Goal: Transaction & Acquisition: Register for event/course

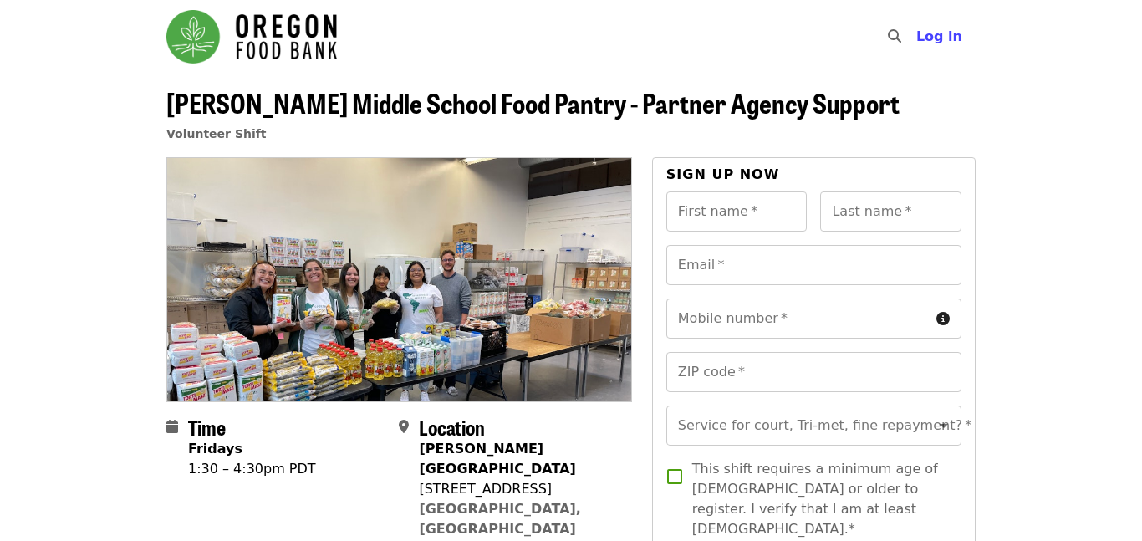
click at [233, 38] on img "Main navigation" at bounding box center [251, 36] width 170 height 53
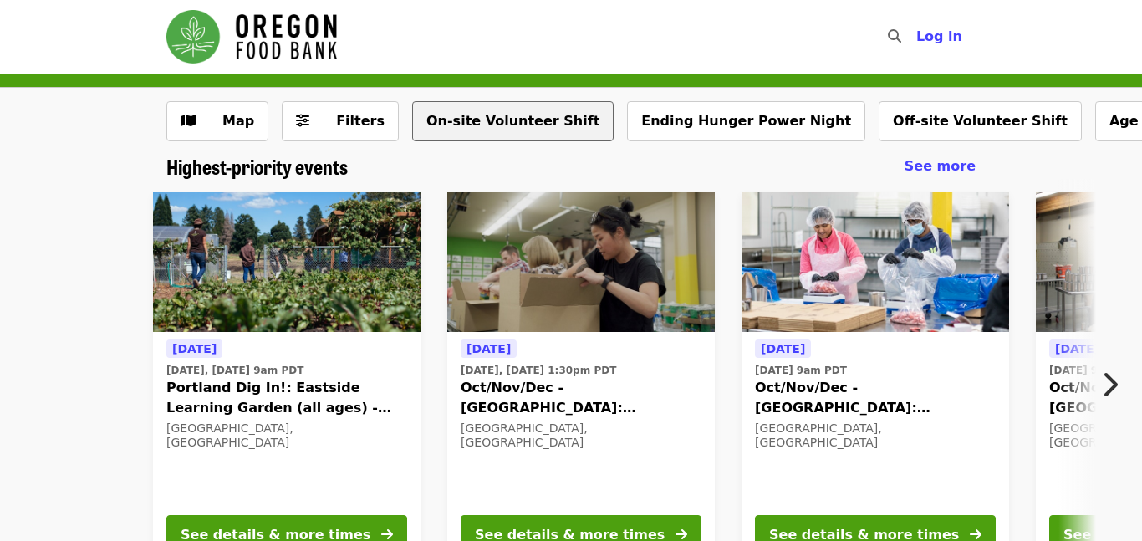
click at [514, 131] on button "On-site Volunteer Shift" at bounding box center [512, 121] width 201 height 40
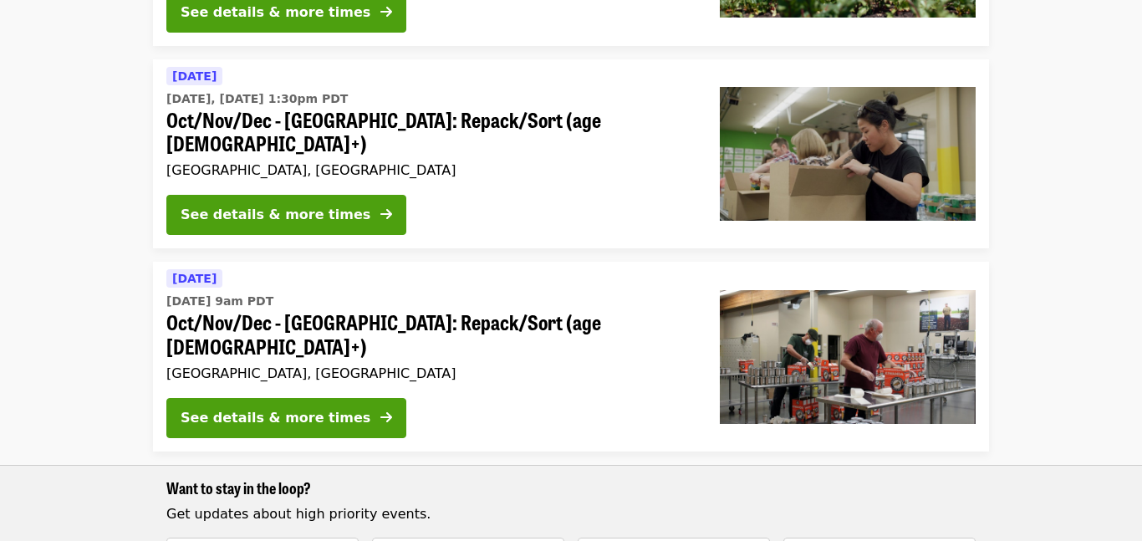
scroll to position [337, 0]
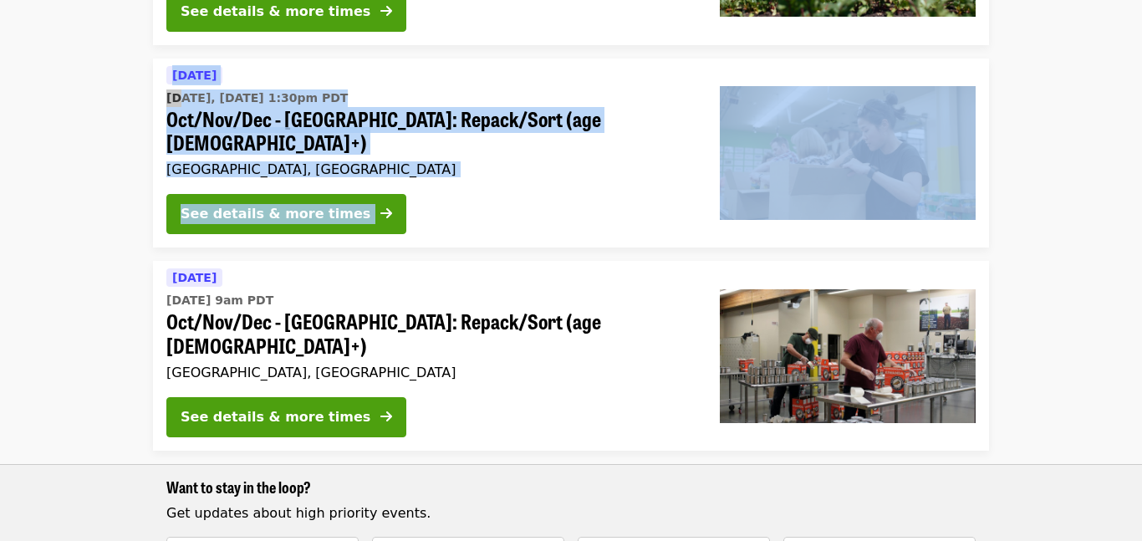
click at [283, 310] on div "Tomorrow Wed, Oct 15 @ 9am PDT Oct/Nov/Dec - Portland: Repack/Sort (age 16+) Po…" at bounding box center [429, 325] width 527 height 116
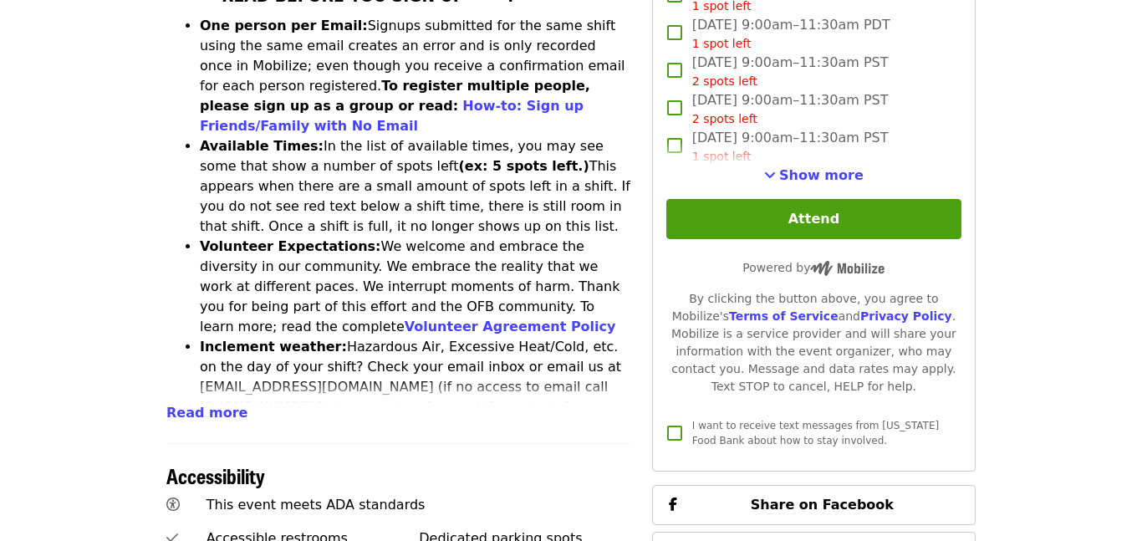
scroll to position [730, 0]
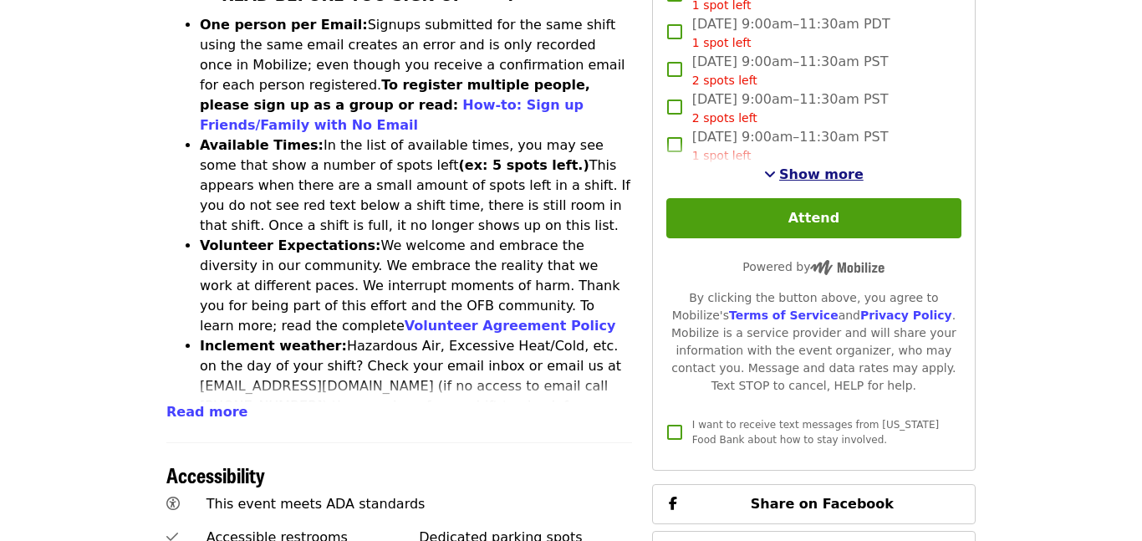
click at [790, 166] on span "Show more" at bounding box center [821, 174] width 84 height 16
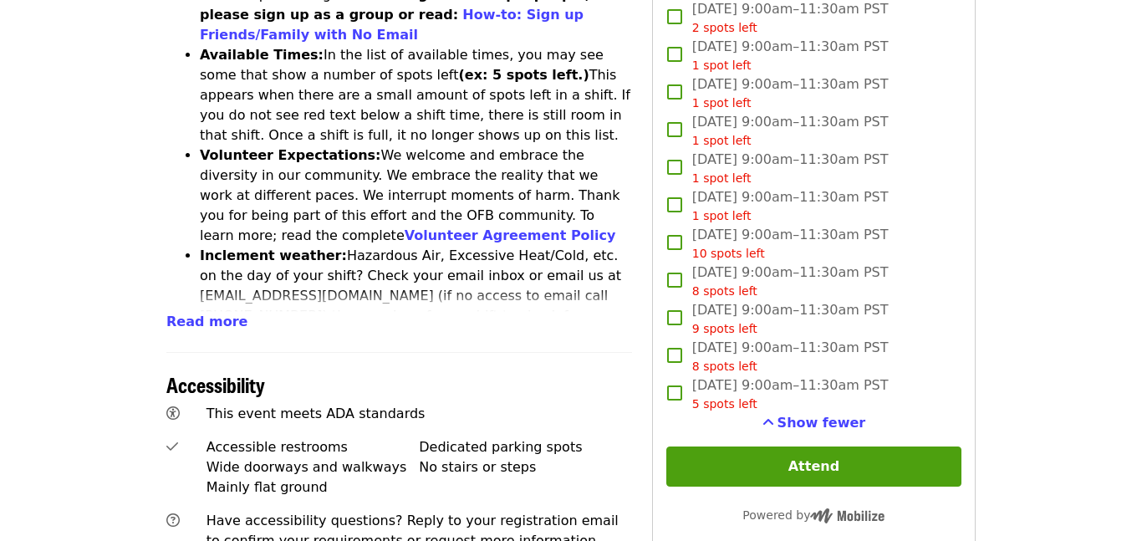
scroll to position [824, 0]
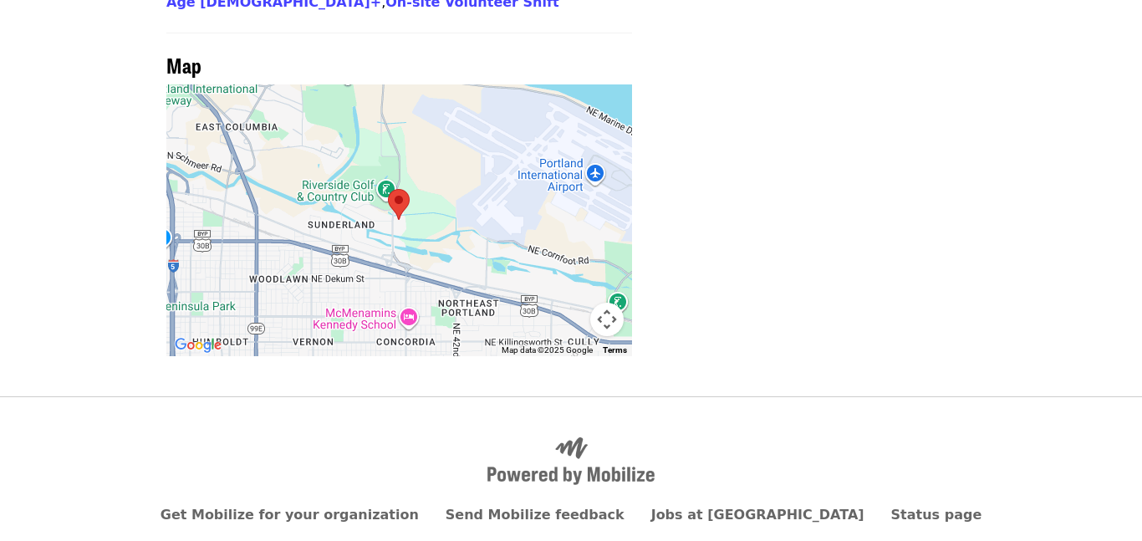
scroll to position [163, 0]
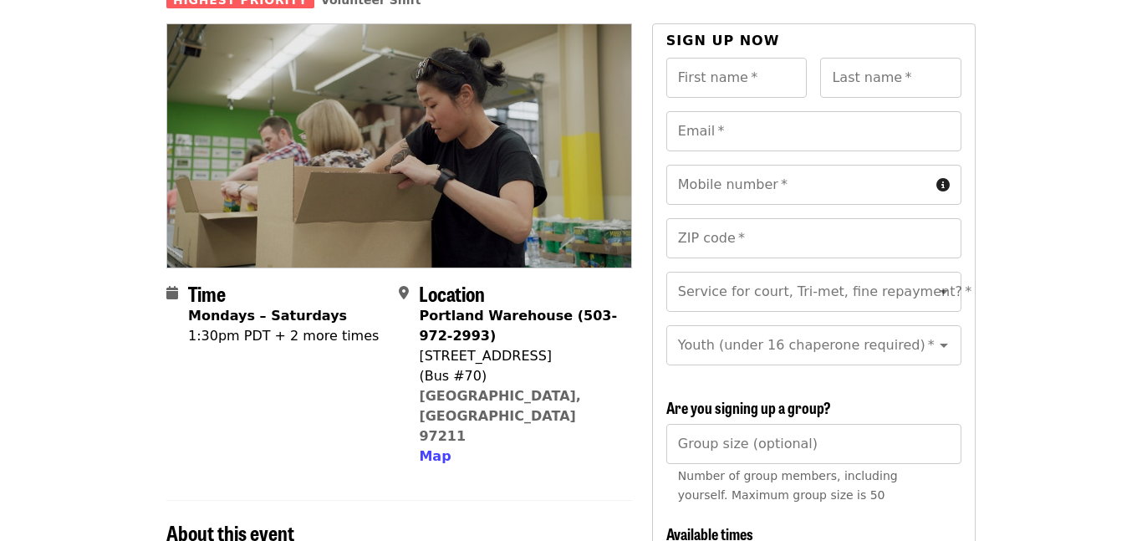
click at [291, 308] on strong "Mondays – Saturdays" at bounding box center [267, 316] width 159 height 16
click at [318, 326] on div "1:30pm PDT + 2 more times" at bounding box center [283, 336] width 191 height 20
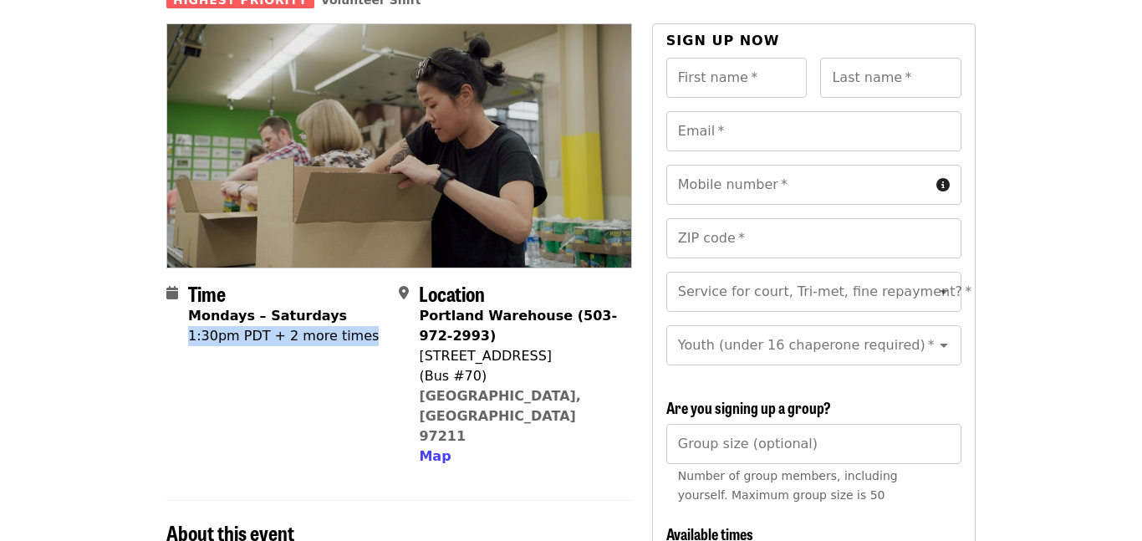
click at [315, 326] on div "1:30pm PDT + 2 more times" at bounding box center [283, 336] width 191 height 20
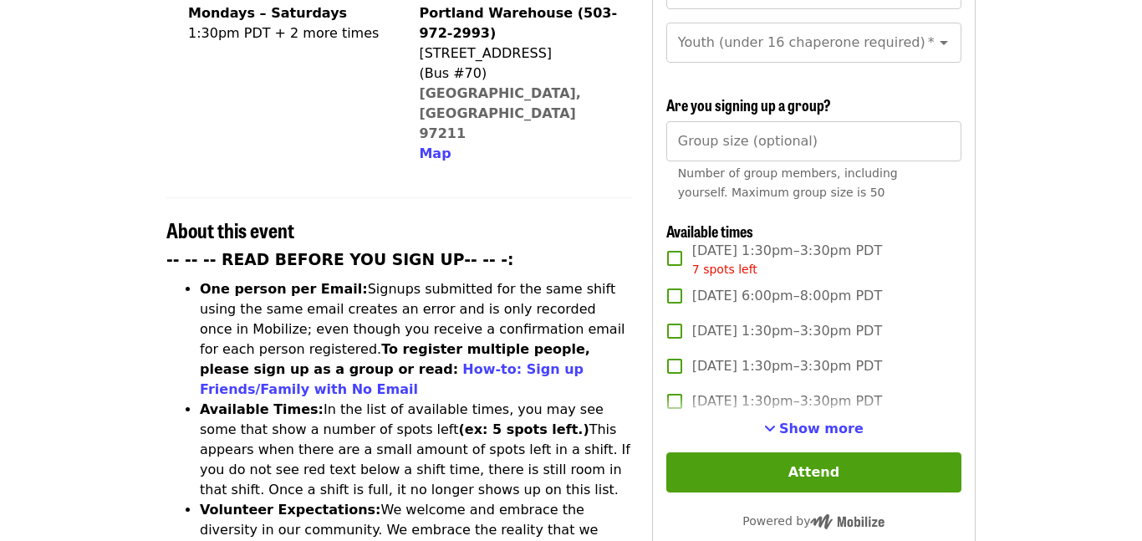
scroll to position [467, 0]
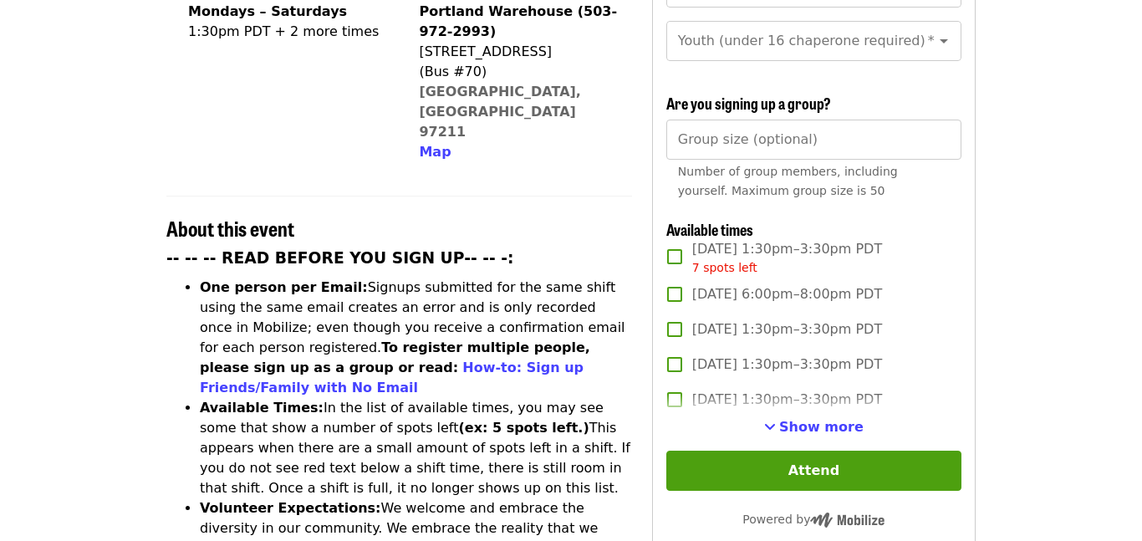
click at [789, 383] on label "[DATE] 1:30pm–3:30pm PDT" at bounding box center [802, 399] width 291 height 35
click at [767, 389] on span "[DATE] 1:30pm–3:30pm PDT" at bounding box center [787, 399] width 190 height 20
click at [776, 420] on span "See more timeslots" at bounding box center [770, 426] width 12 height 13
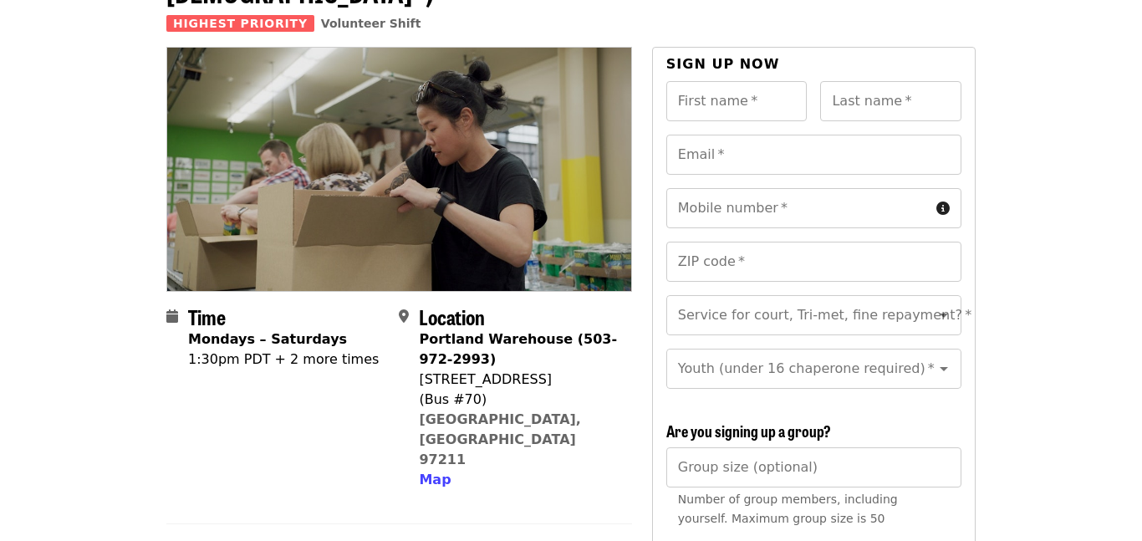
scroll to position [136, 0]
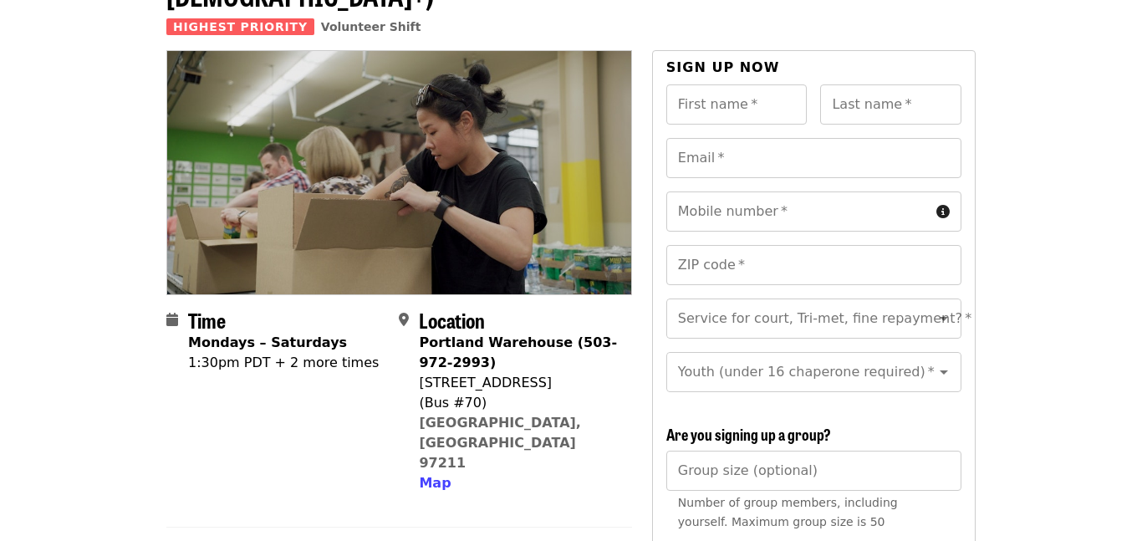
click at [294, 353] on div "1:30pm PDT + 2 more times" at bounding box center [283, 363] width 191 height 20
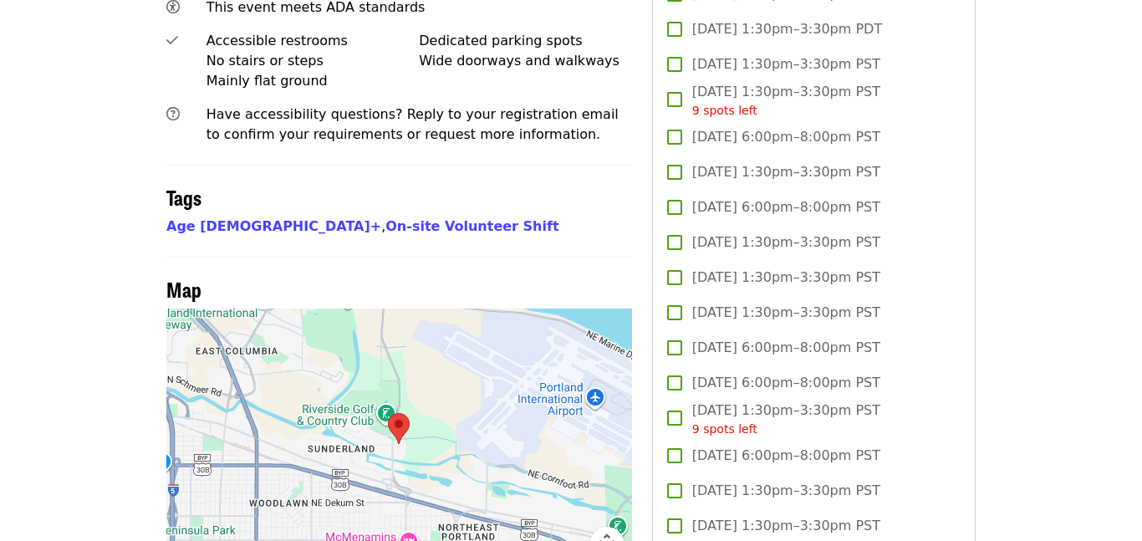
scroll to position [1230, 0]
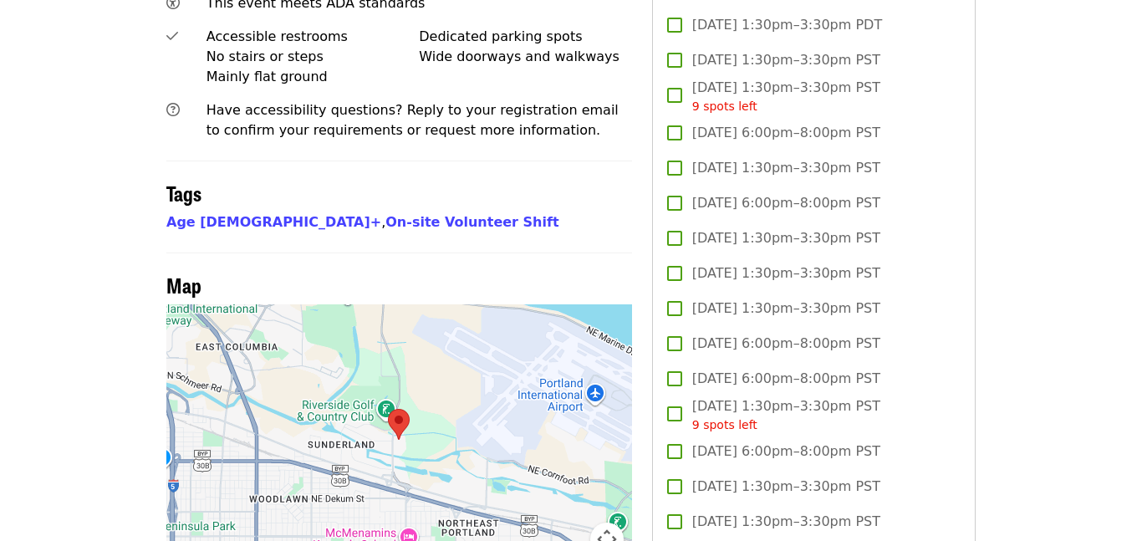
click at [863, 298] on span "[DATE] 1:30pm–3:30pm PST" at bounding box center [786, 308] width 188 height 20
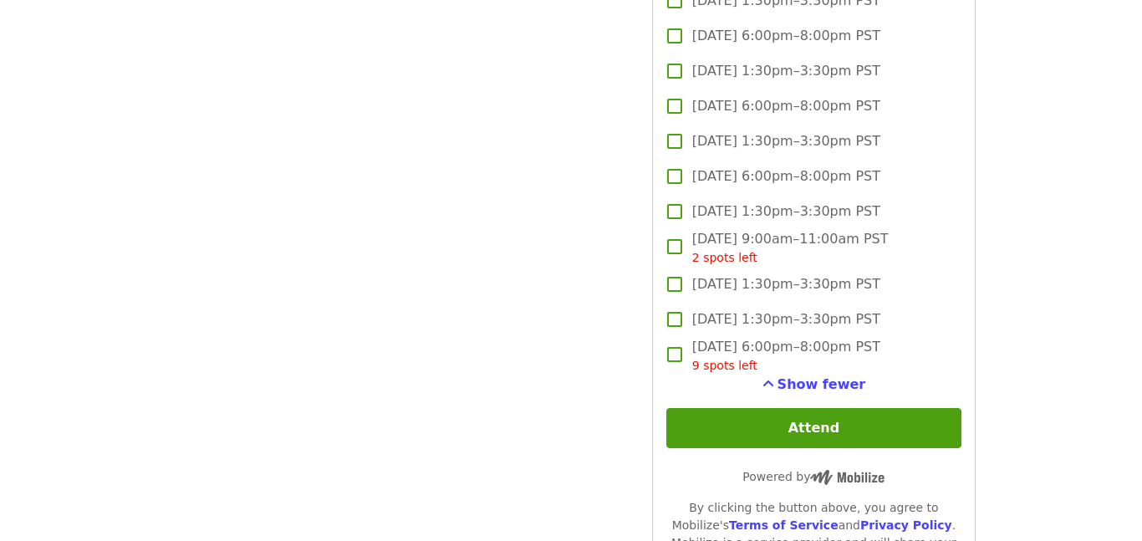
scroll to position [2629, 0]
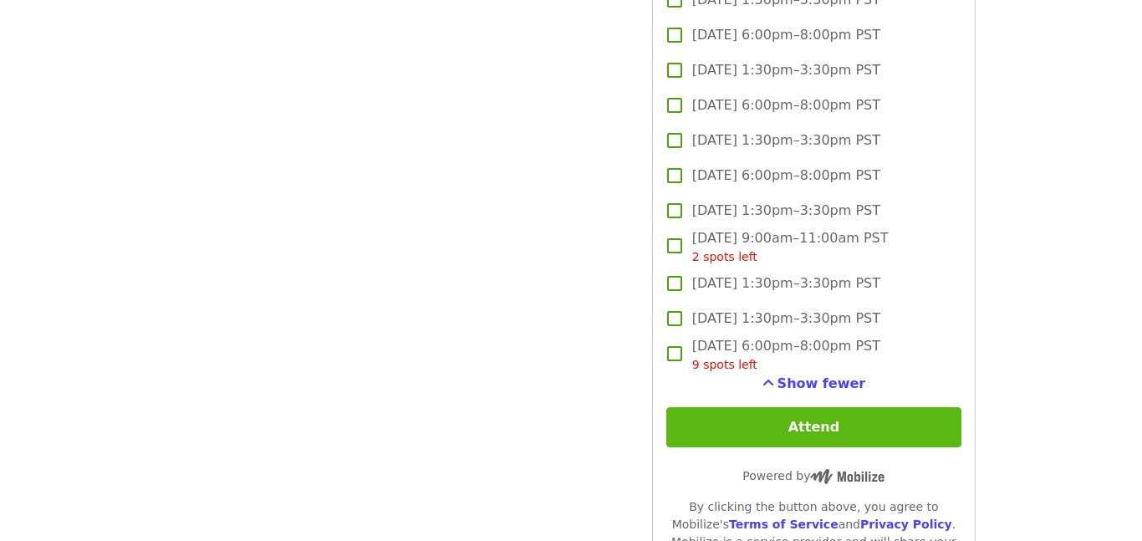
click at [726, 407] on button "Attend" at bounding box center [813, 427] width 295 height 40
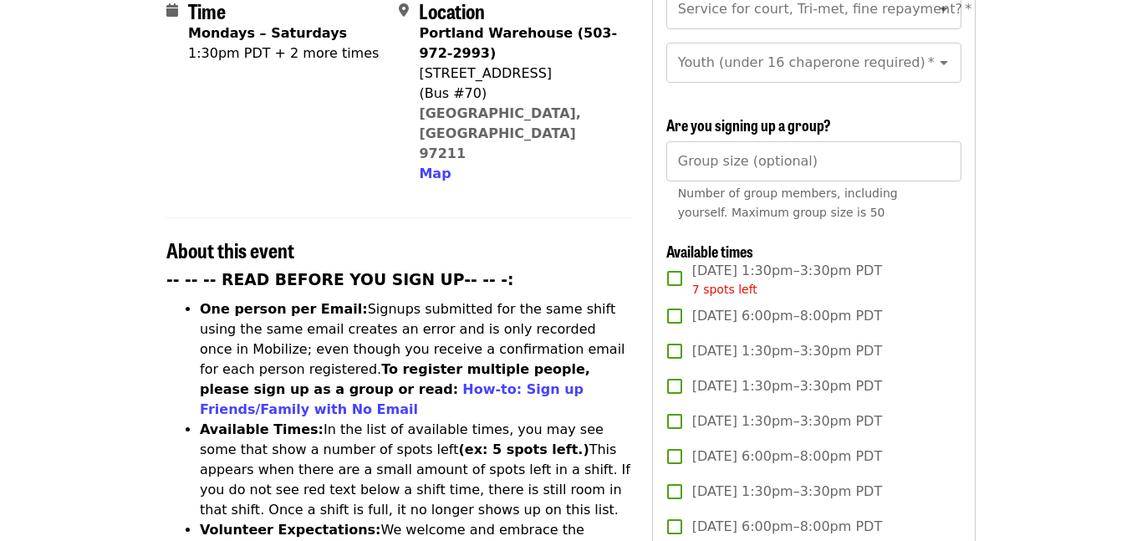
scroll to position [450, 0]
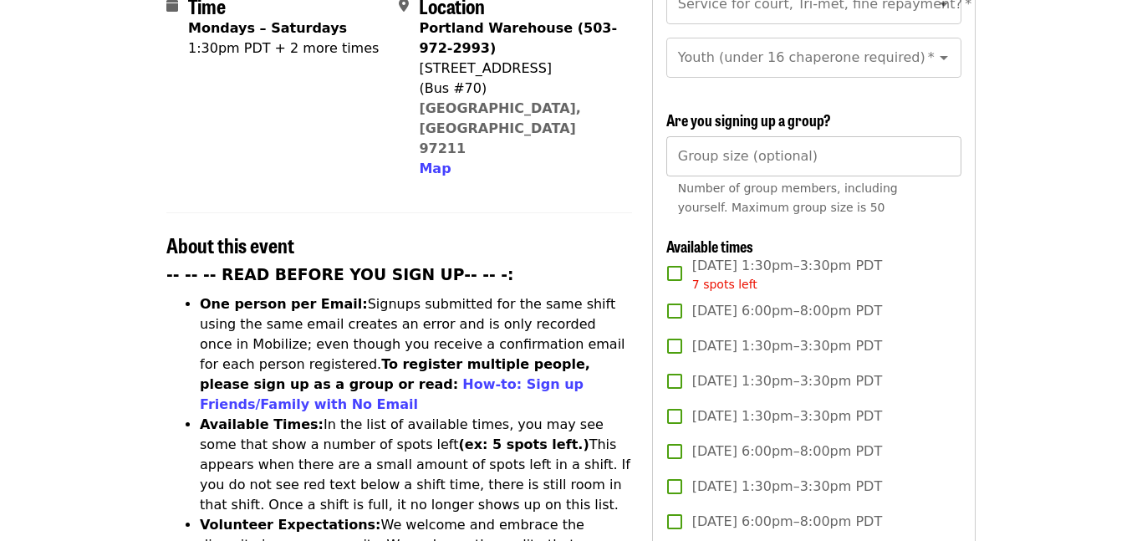
click at [792, 136] on div "Group size (optional) Group size (optional) Number of group members, including …" at bounding box center [813, 180] width 295 height 88
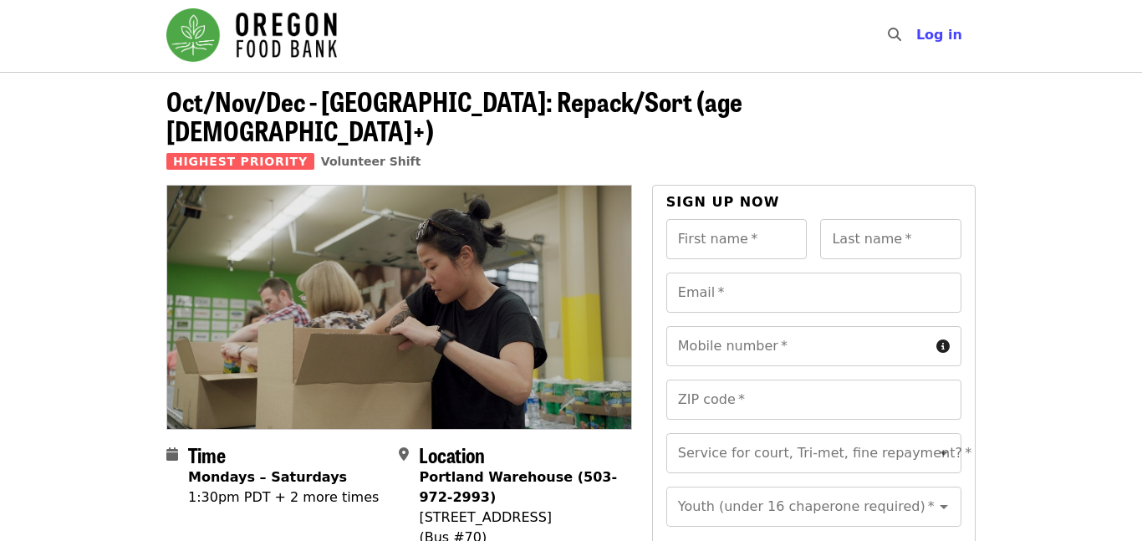
scroll to position [0, 0]
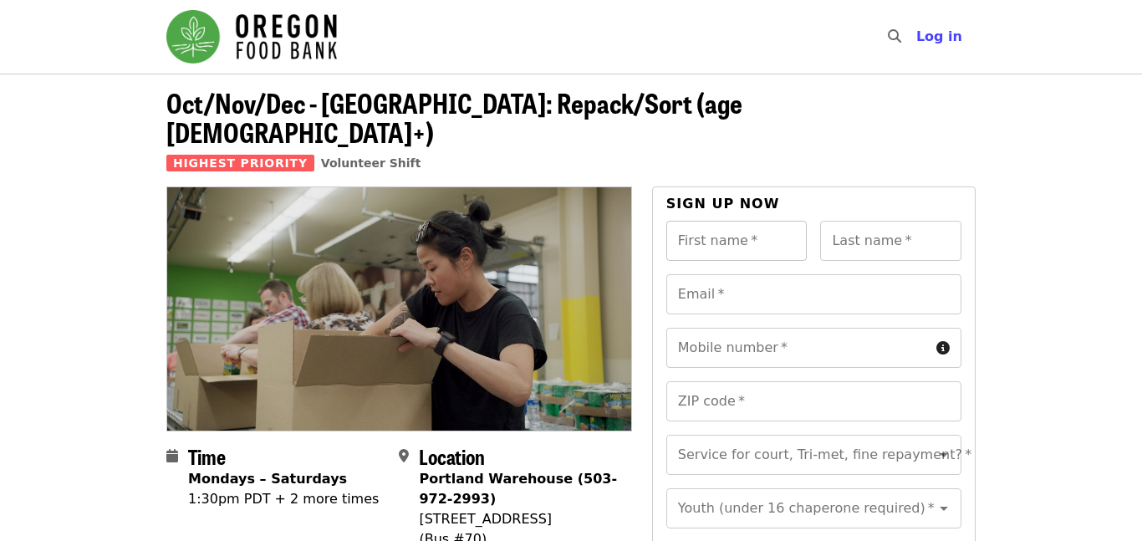
type input "**"
click at [776, 221] on input "First name   *" at bounding box center [736, 241] width 141 height 40
type input "*"
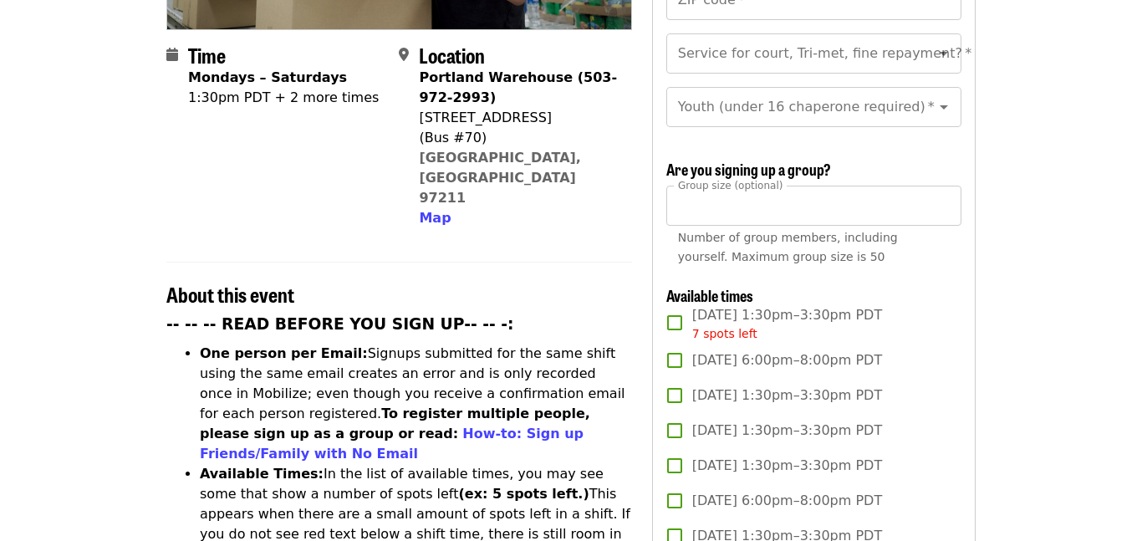
scroll to position [443, 0]
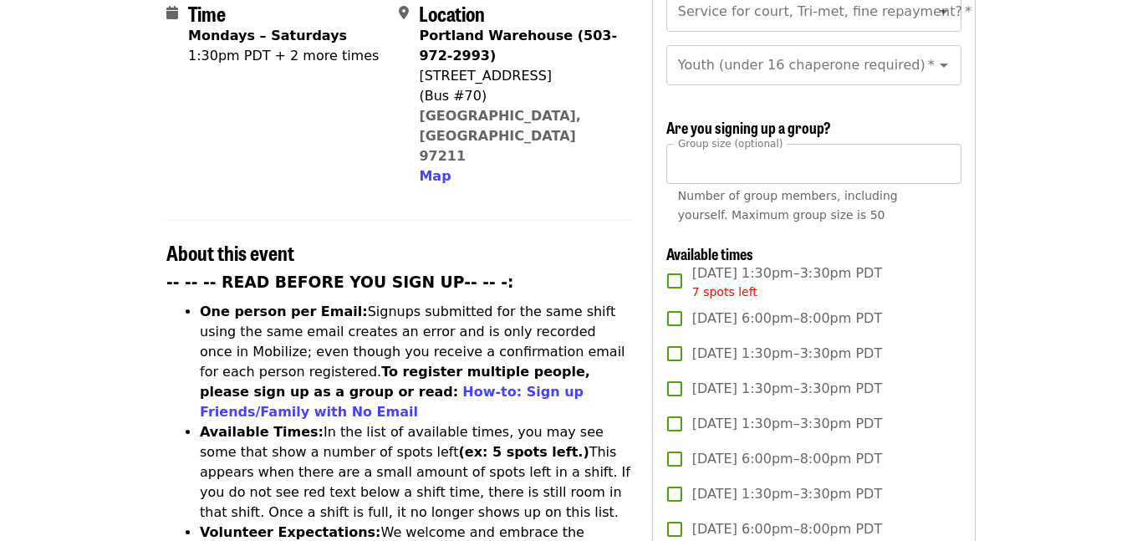
click at [848, 150] on input "**" at bounding box center [813, 164] width 295 height 40
click at [900, 186] on div "Number of group members, including yourself. Maximum group size is 50" at bounding box center [814, 205] width 272 height 38
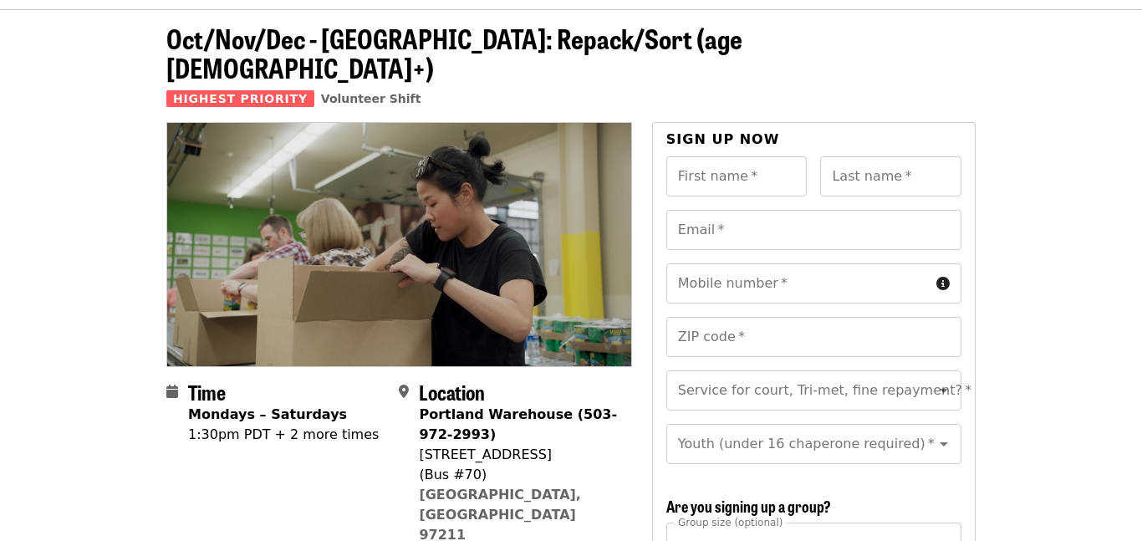
scroll to position [0, 0]
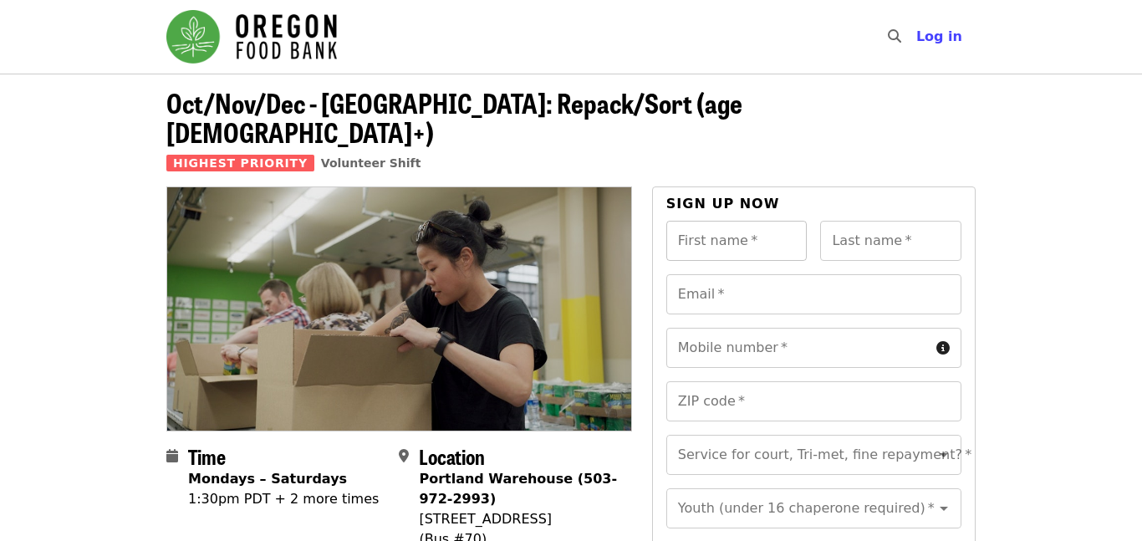
click at [719, 221] on div "First name   * First name *" at bounding box center [736, 241] width 141 height 40
type input "*****"
type input "***"
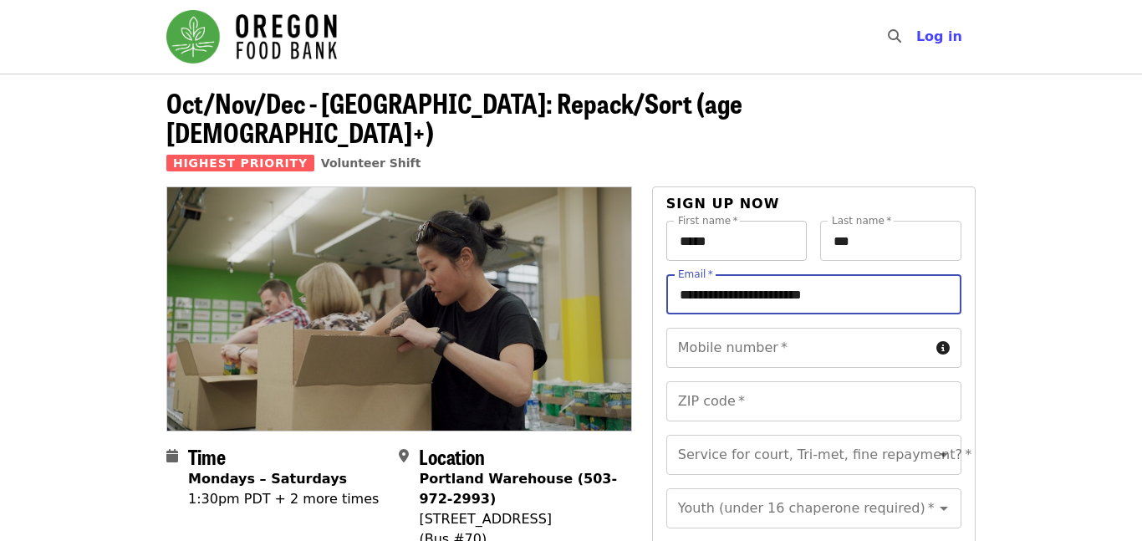
type input "**********"
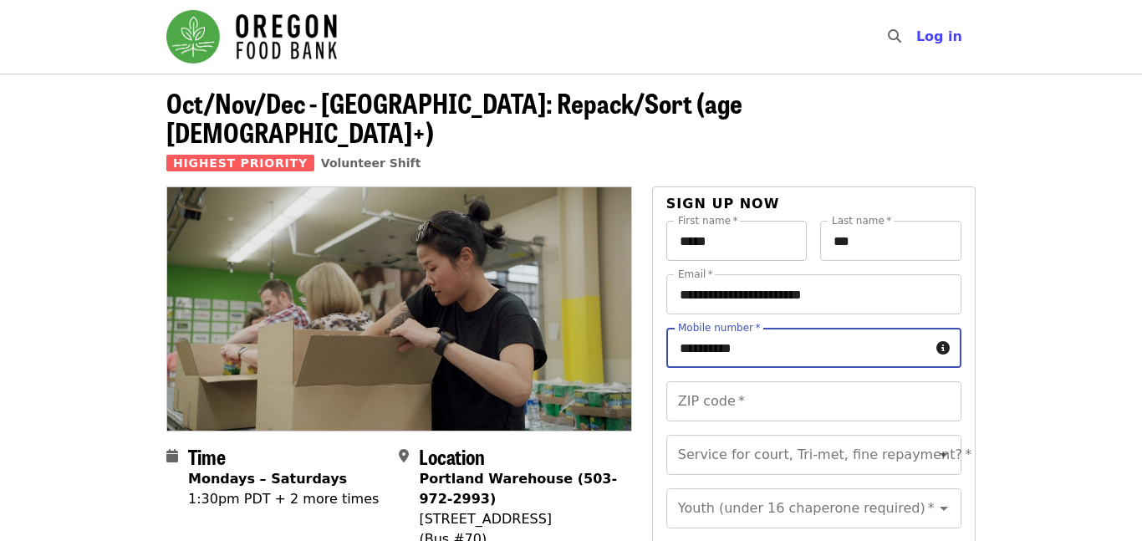
type input "**********"
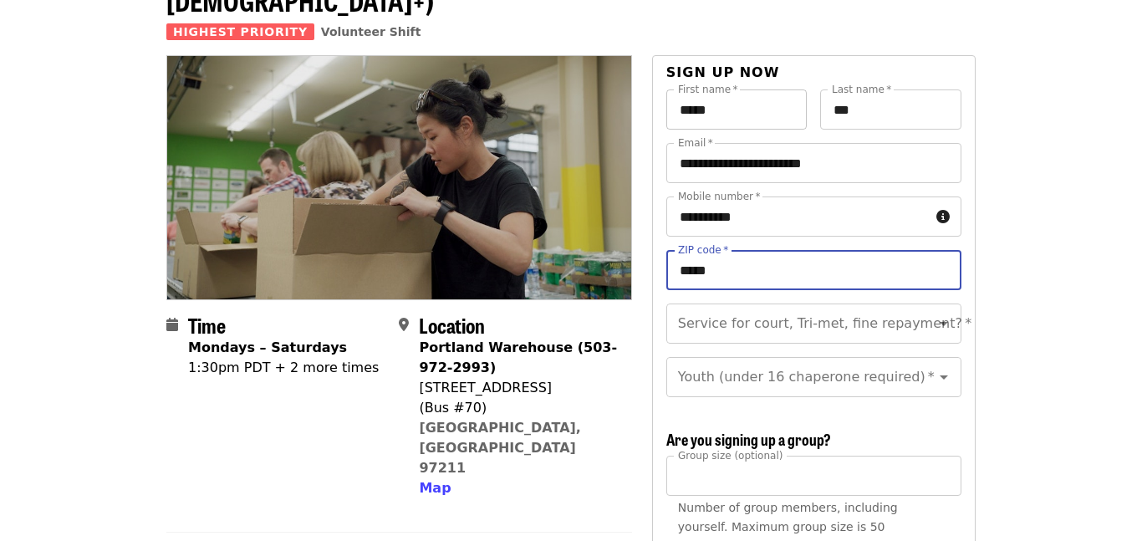
scroll to position [145, 0]
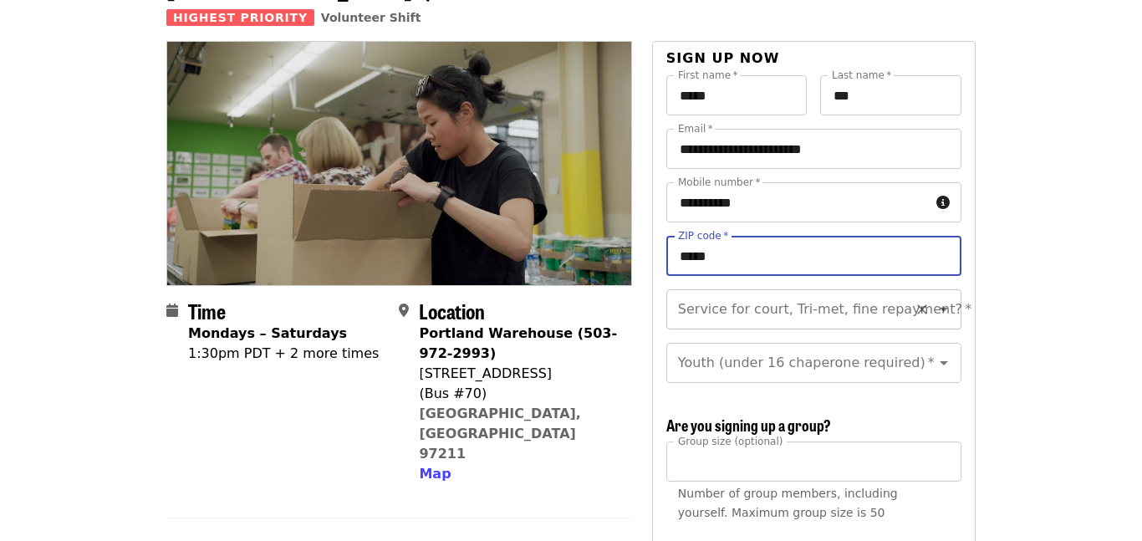
click at [916, 301] on icon "Clear" at bounding box center [921, 309] width 17 height 17
type input "*****"
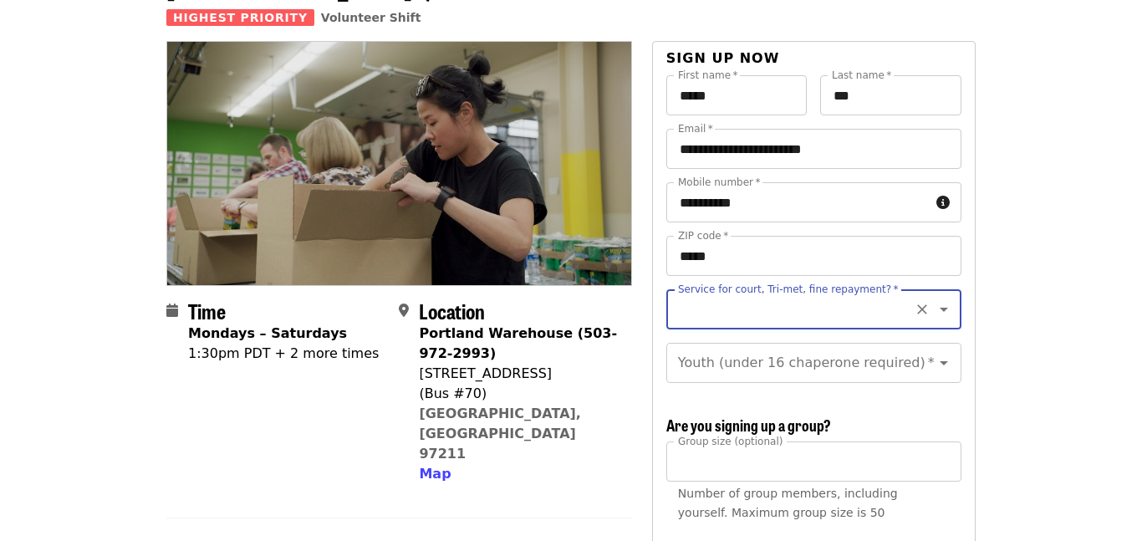
click at [944, 299] on icon "Open" at bounding box center [944, 309] width 20 height 20
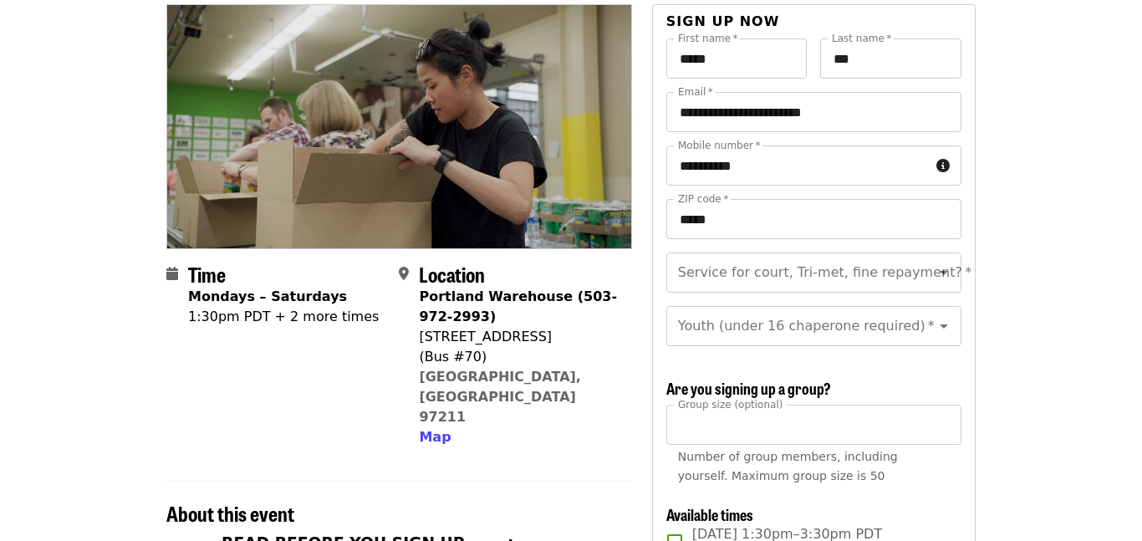
scroll to position [186, 0]
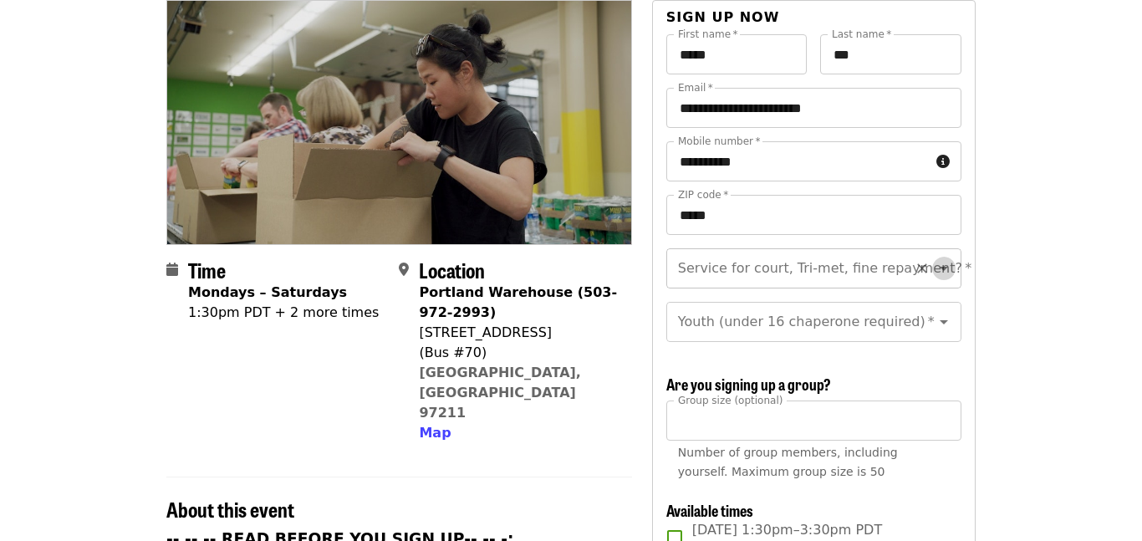
click at [939, 258] on icon "Open" at bounding box center [944, 268] width 20 height 20
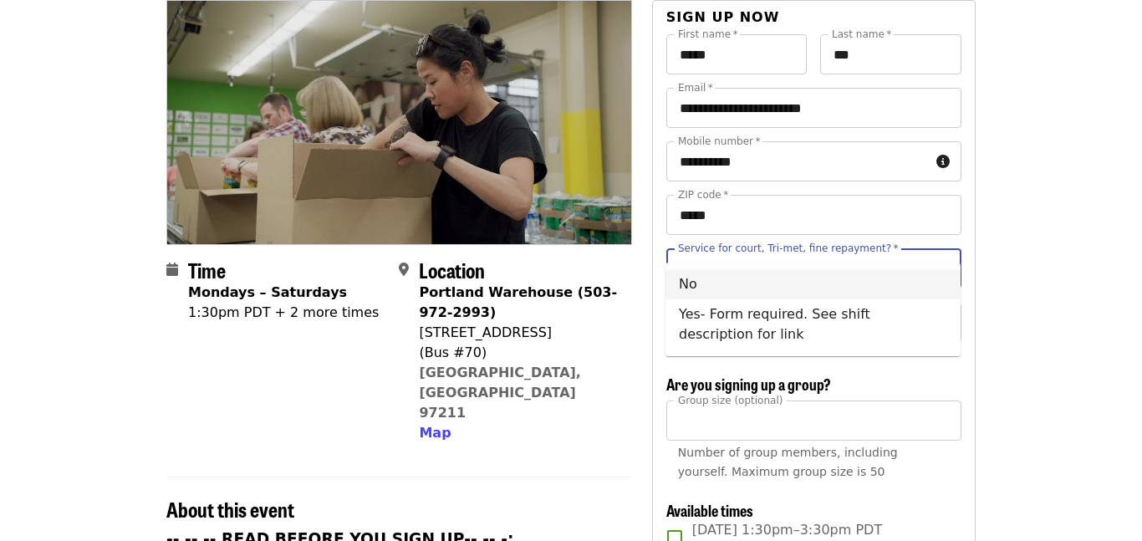
click at [893, 288] on li "No" at bounding box center [812, 284] width 295 height 30
type input "**"
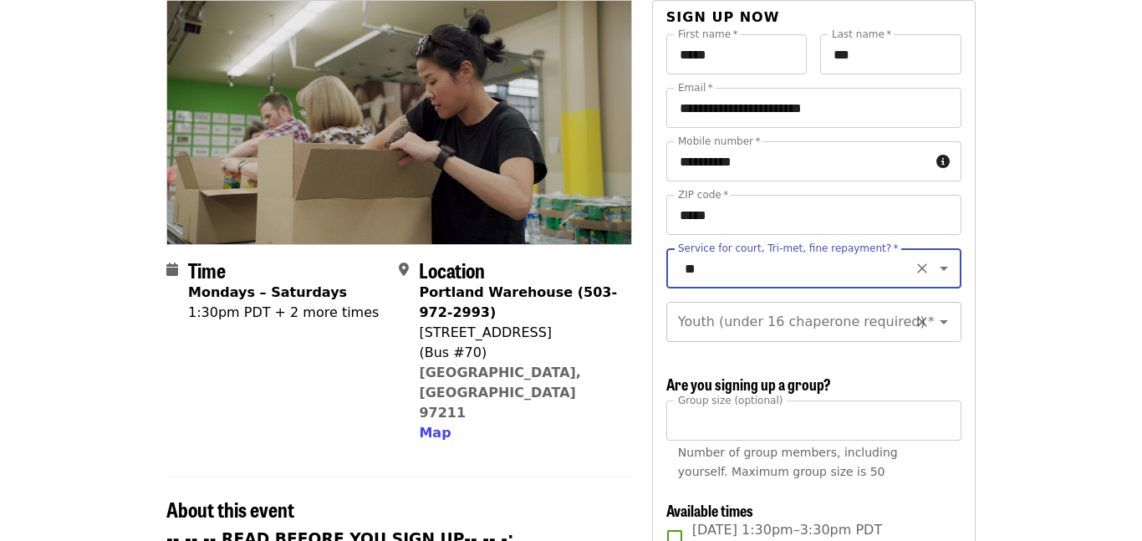
click at [945, 312] on icon "Open" at bounding box center [944, 322] width 20 height 20
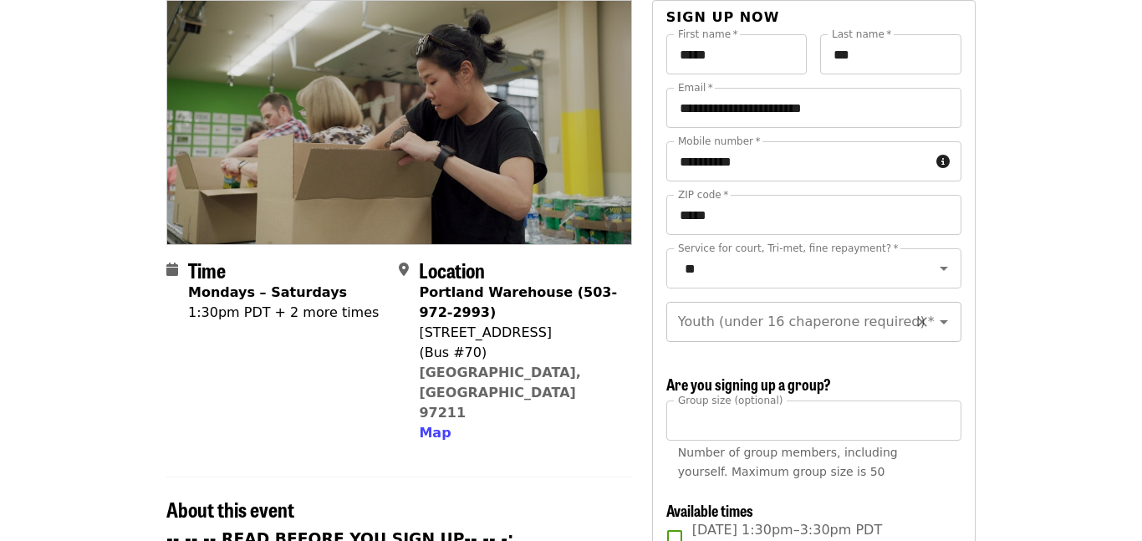
click at [949, 312] on icon "Open" at bounding box center [944, 322] width 20 height 20
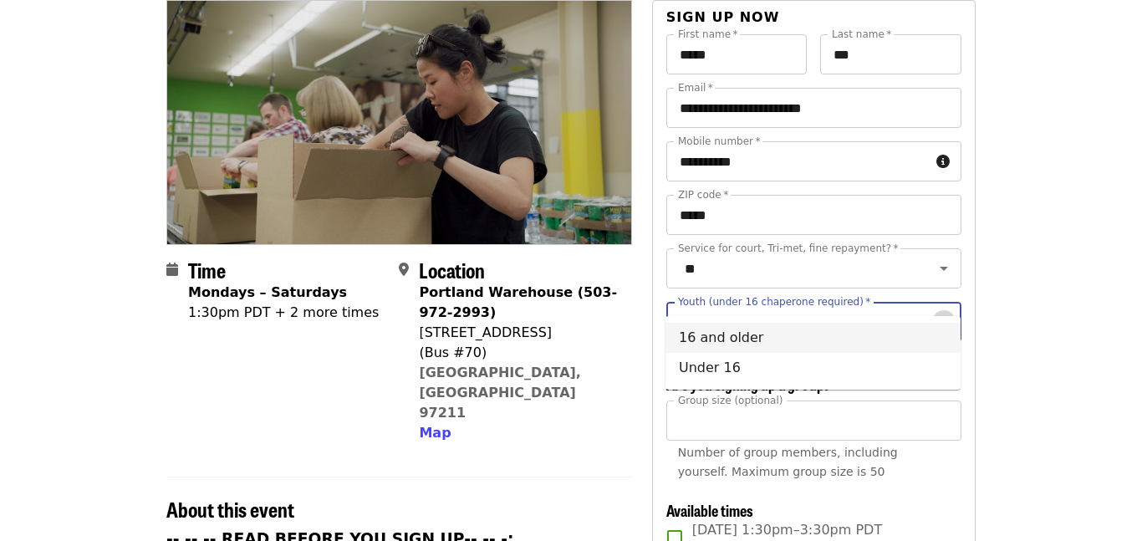
click at [949, 312] on icon "Close" at bounding box center [944, 322] width 20 height 20
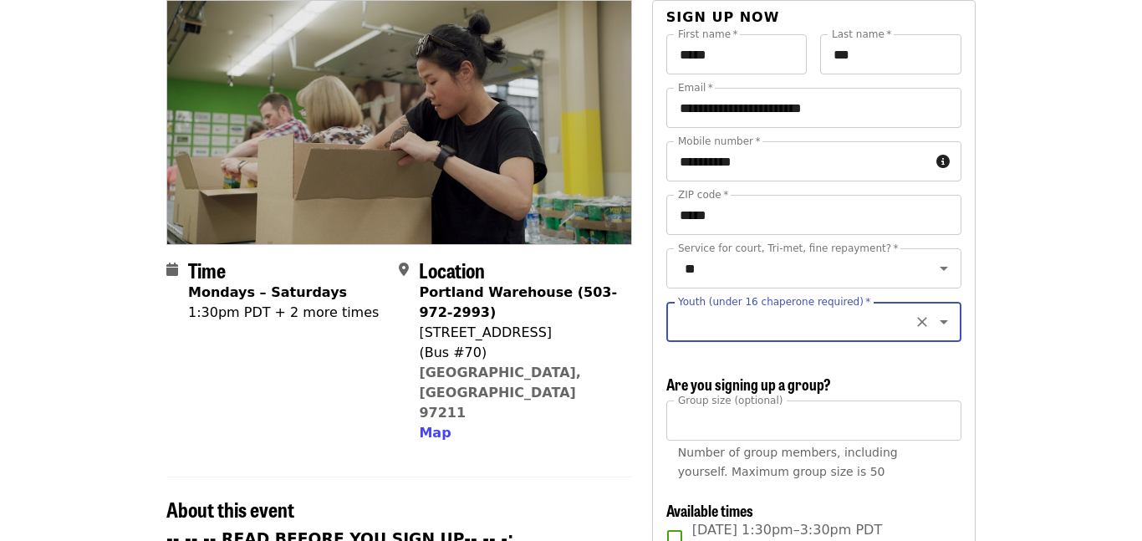
click at [949, 312] on icon "Open" at bounding box center [944, 322] width 20 height 20
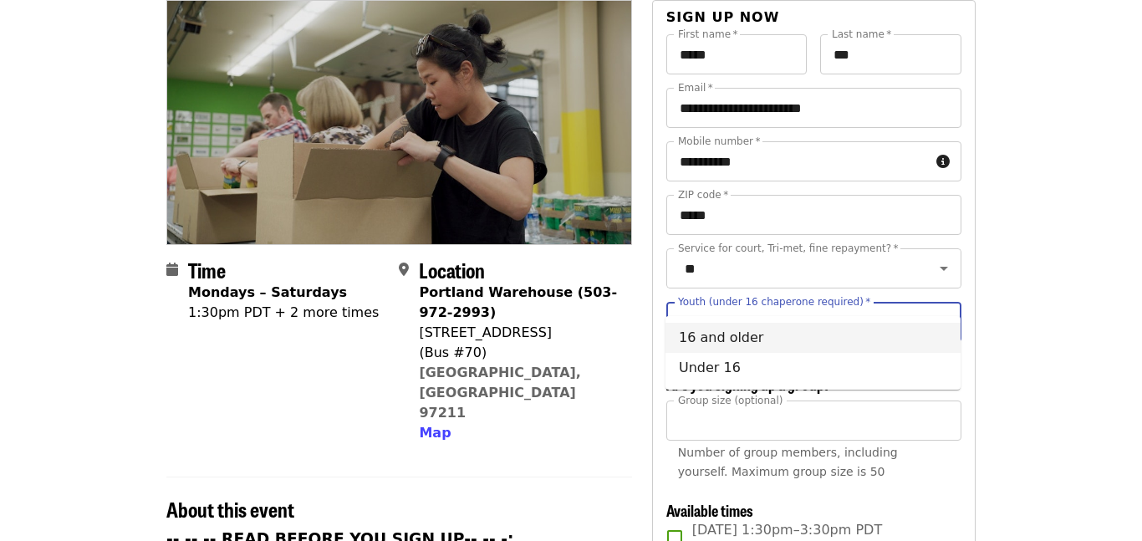
click at [916, 332] on li "16 and older" at bounding box center [812, 338] width 295 height 30
type input "**********"
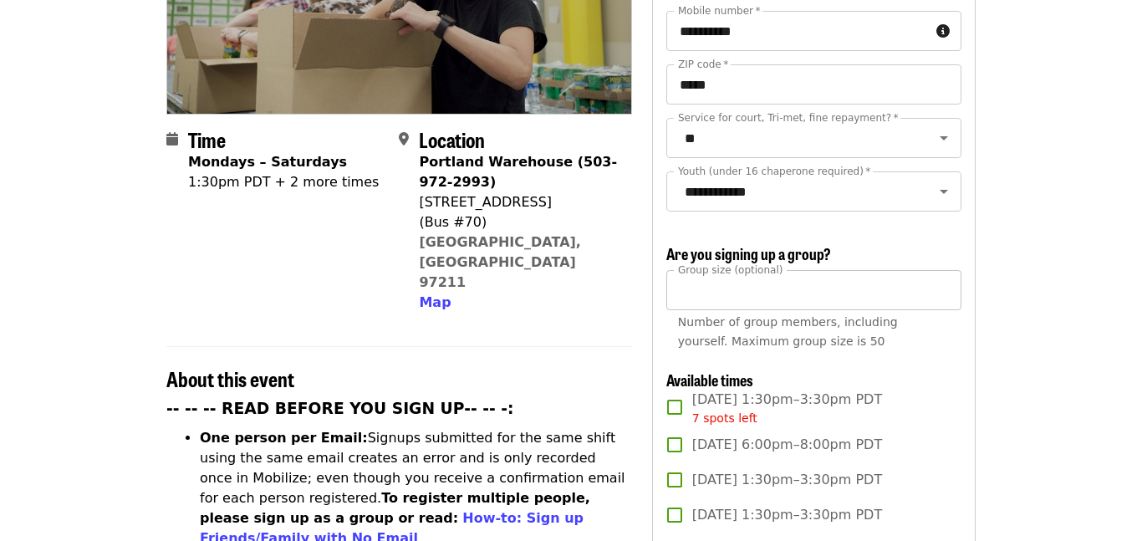
scroll to position [318, 0]
click at [766, 271] on input "**" at bounding box center [813, 289] width 295 height 40
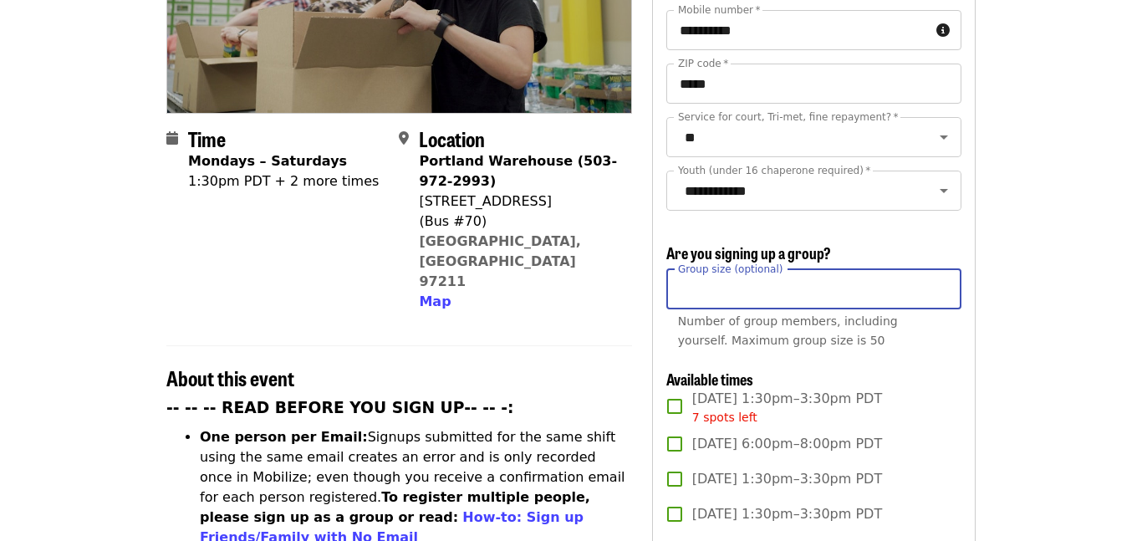
type input "*"
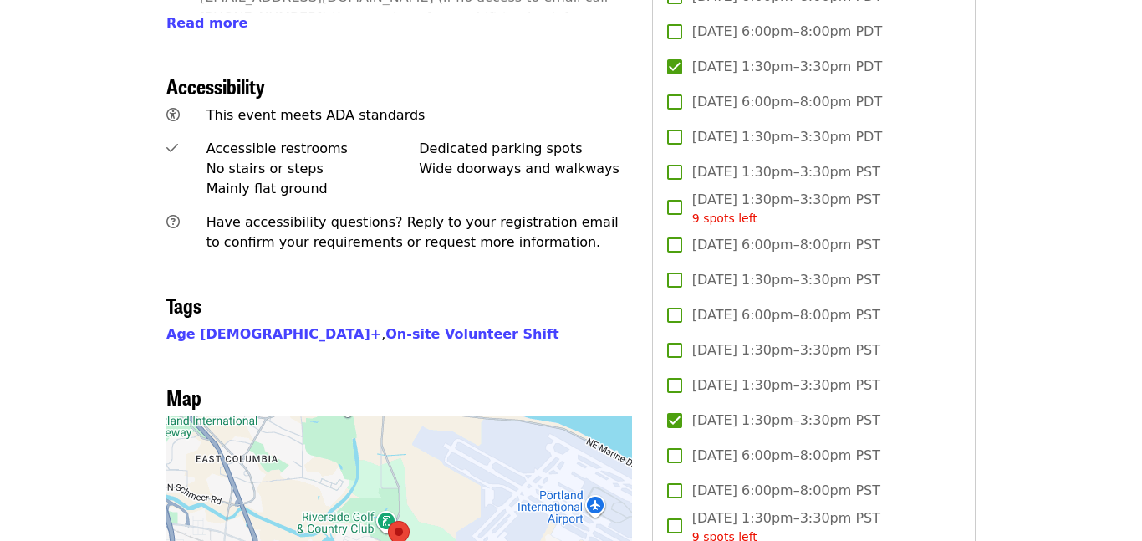
scroll to position [1131, 0]
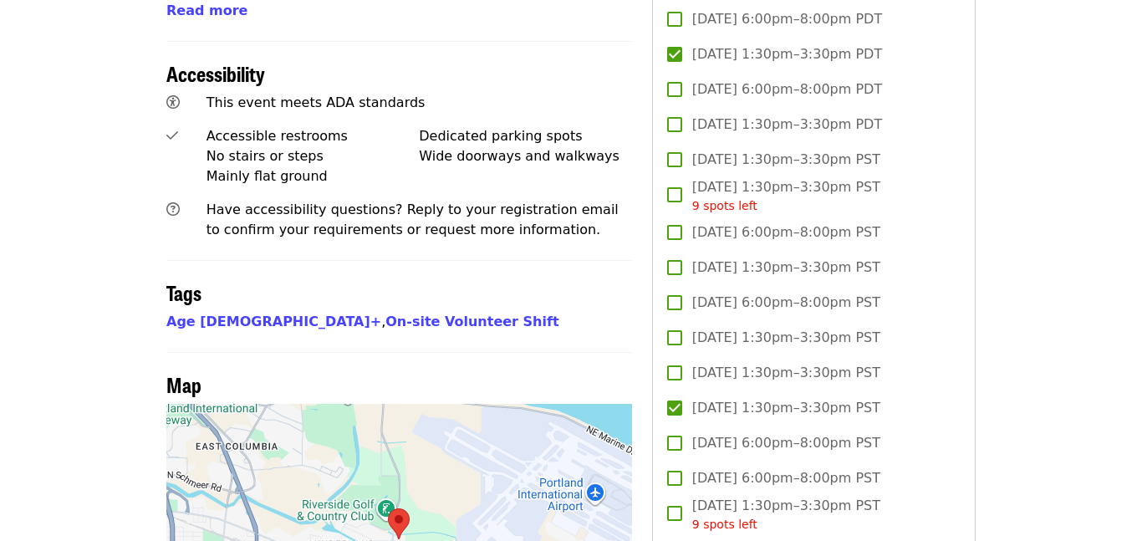
click at [730, 398] on span "[DATE] 1:30pm–3:30pm PST" at bounding box center [786, 408] width 188 height 20
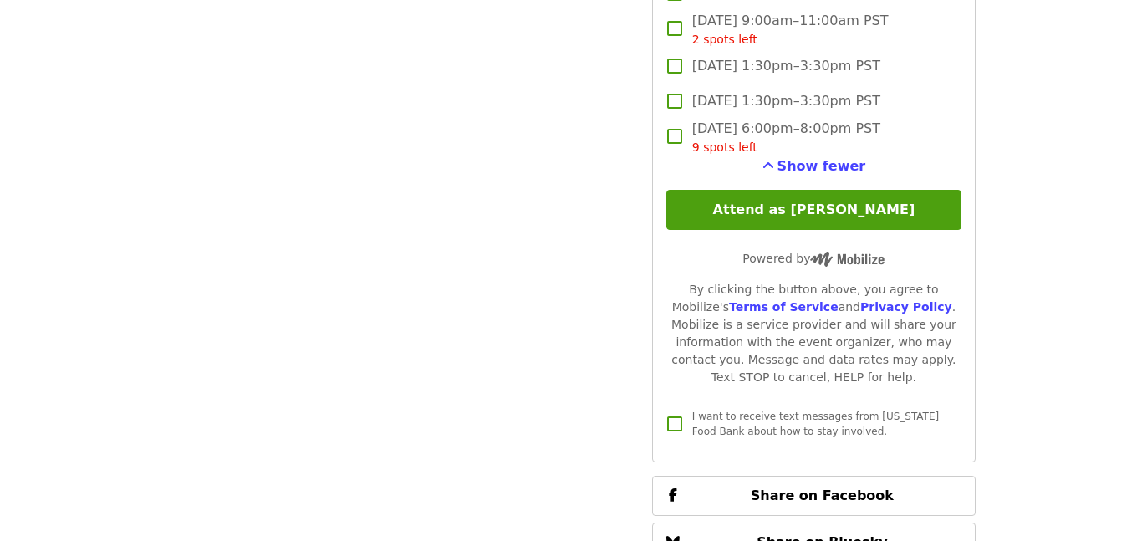
scroll to position [2864, 0]
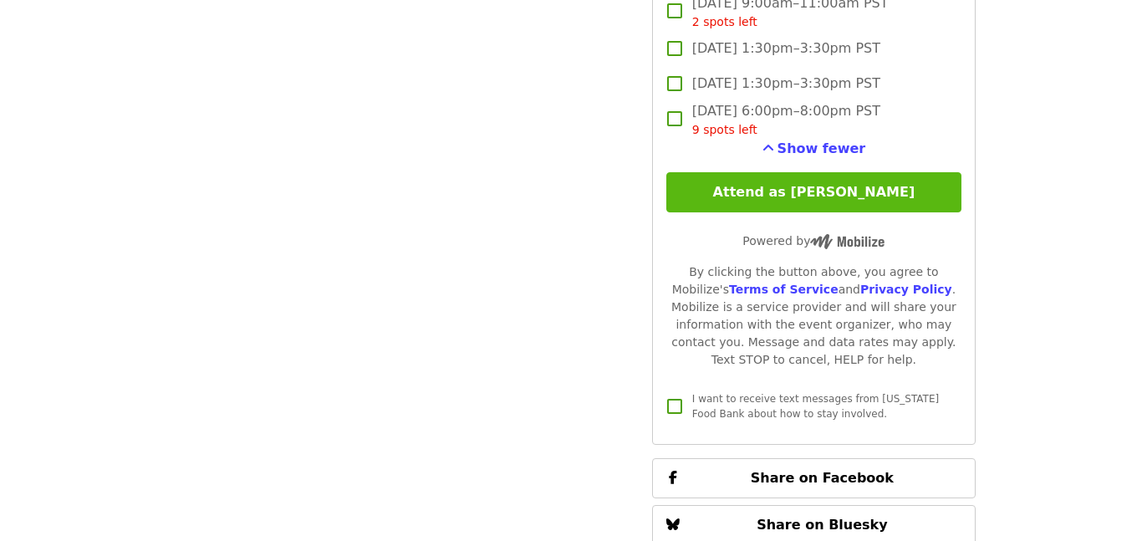
click at [889, 172] on button "Attend as [PERSON_NAME]" at bounding box center [813, 192] width 295 height 40
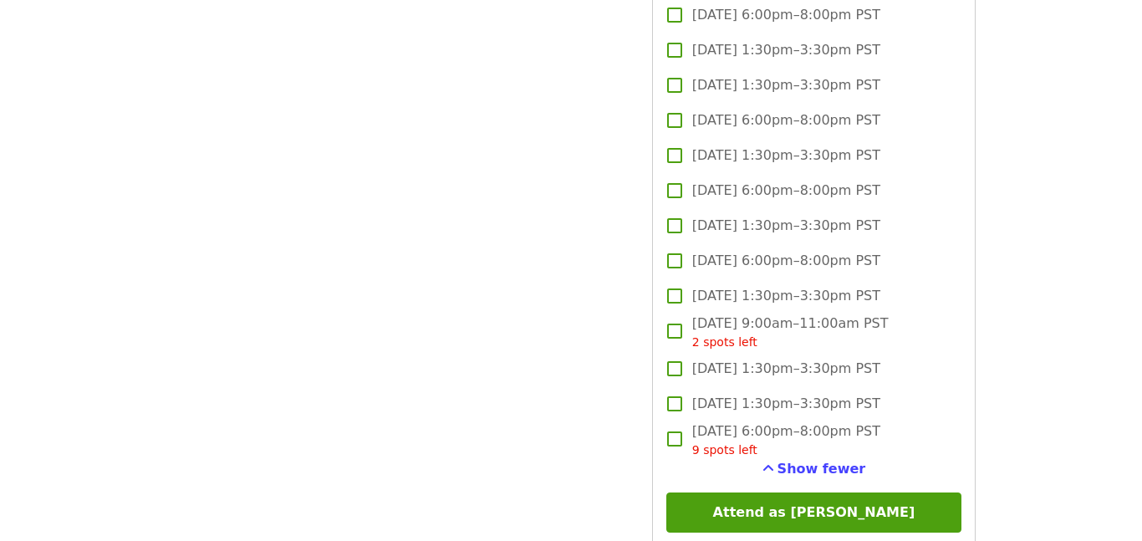
scroll to position [2620, 0]
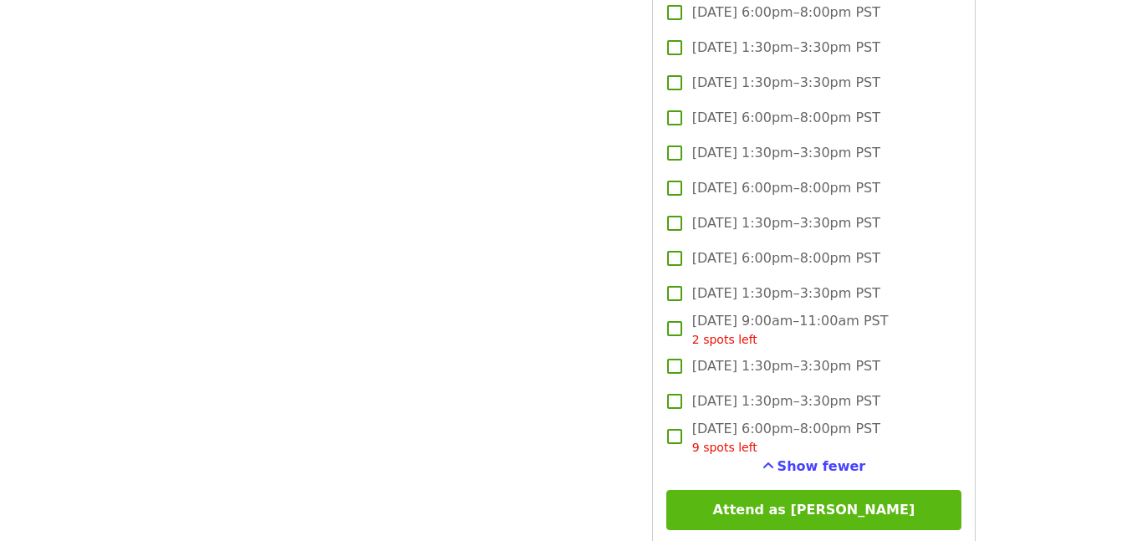
click at [737, 490] on button "Attend as [PERSON_NAME]" at bounding box center [813, 510] width 295 height 40
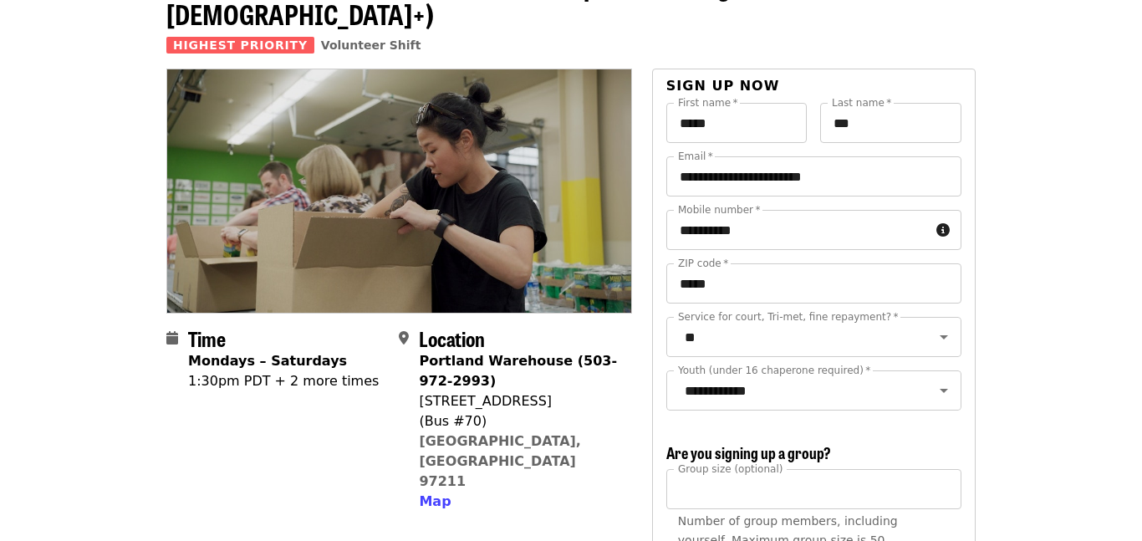
scroll to position [116, 0]
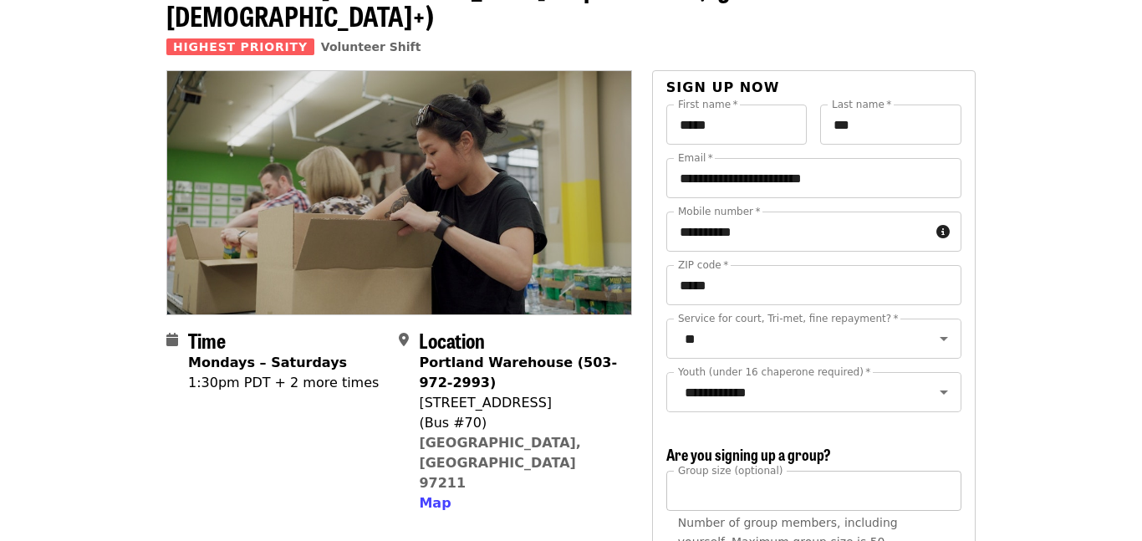
click at [731, 471] on input "**" at bounding box center [813, 491] width 295 height 40
type input "*"
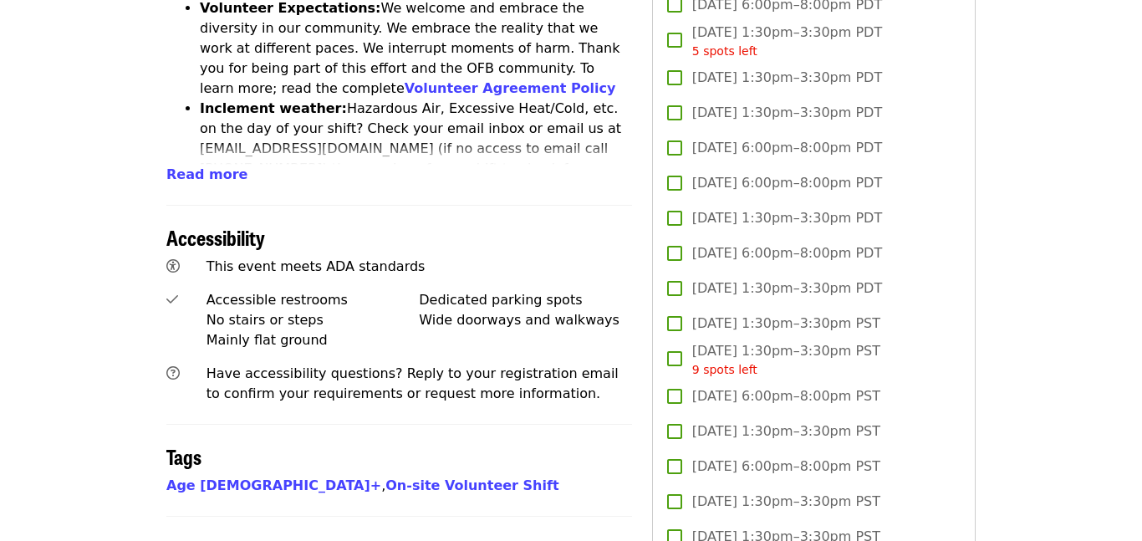
scroll to position [970, 0]
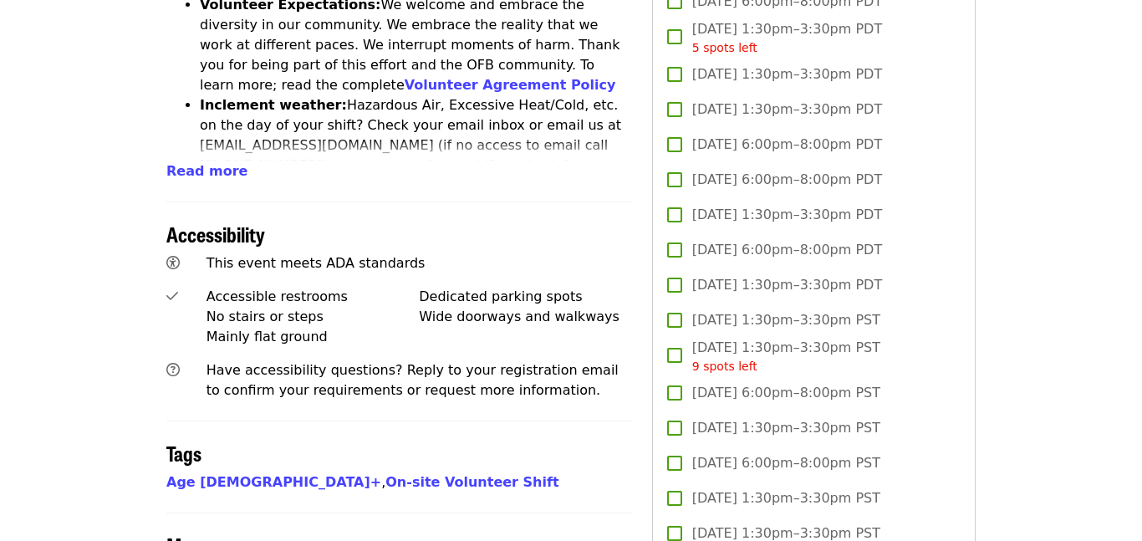
type input "**"
click at [746, 205] on span "[DATE] 1:30pm–3:30pm PDT" at bounding box center [787, 215] width 190 height 20
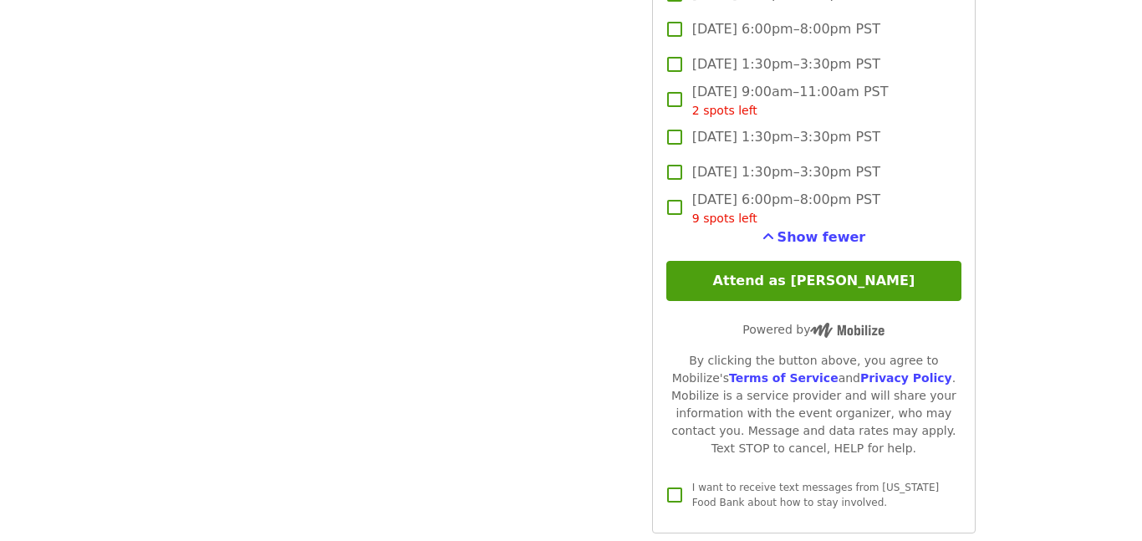
scroll to position [2803, 0]
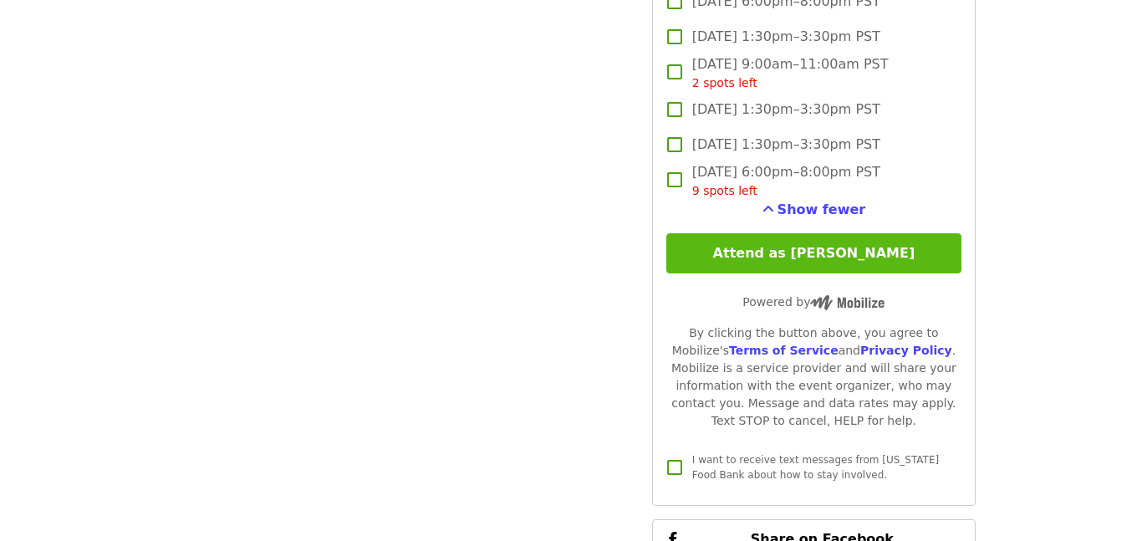
click at [781, 233] on button "Attend as [PERSON_NAME]" at bounding box center [813, 253] width 295 height 40
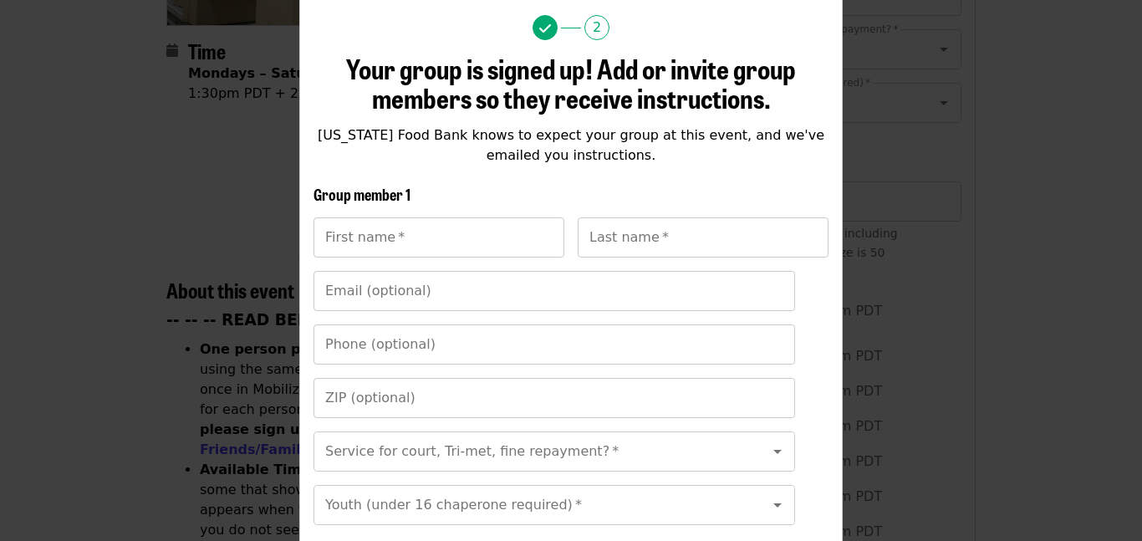
scroll to position [431, 0]
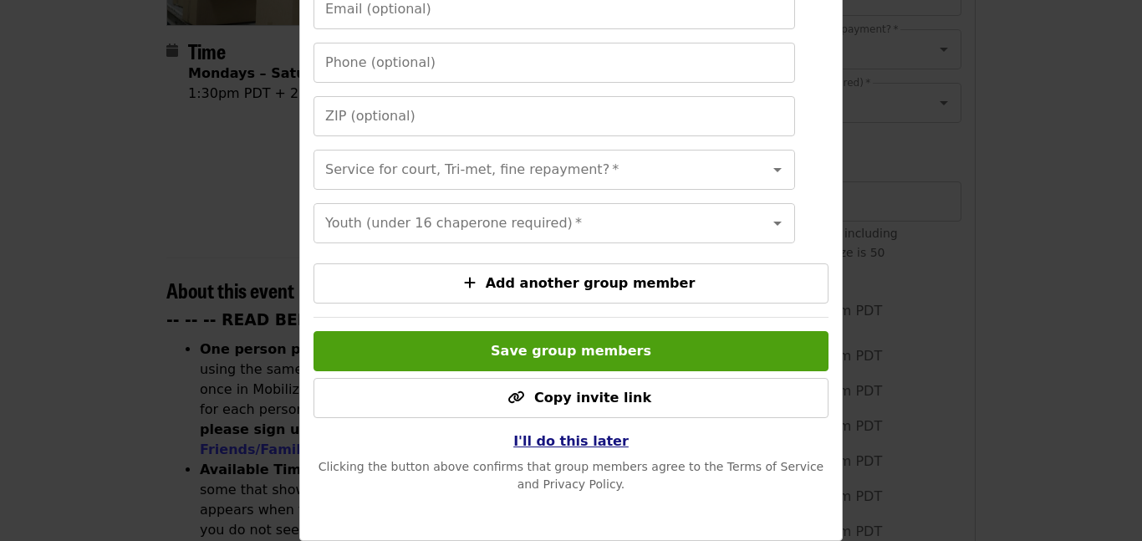
click at [603, 438] on span "I'll do this later" at bounding box center [570, 441] width 115 height 16
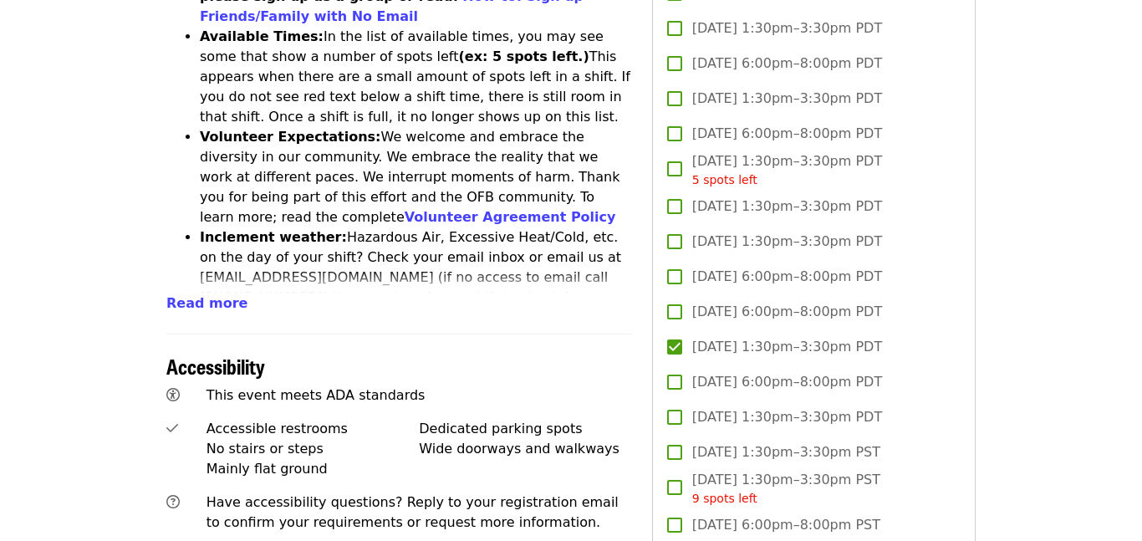
scroll to position [839, 0]
click at [720, 328] on label "[DATE] 1:30pm–3:30pm PDT" at bounding box center [802, 345] width 291 height 35
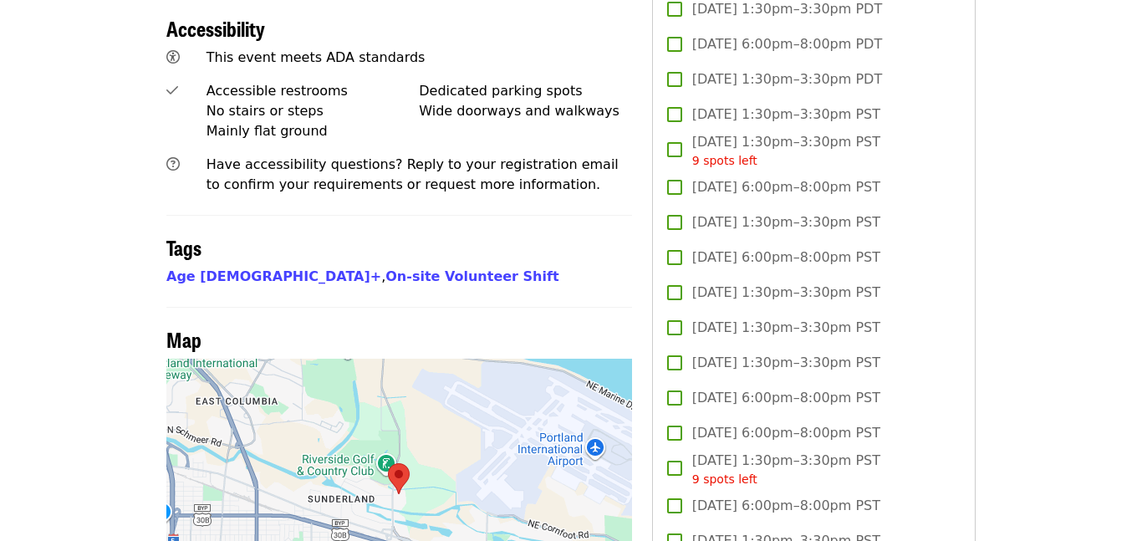
scroll to position [1185, 0]
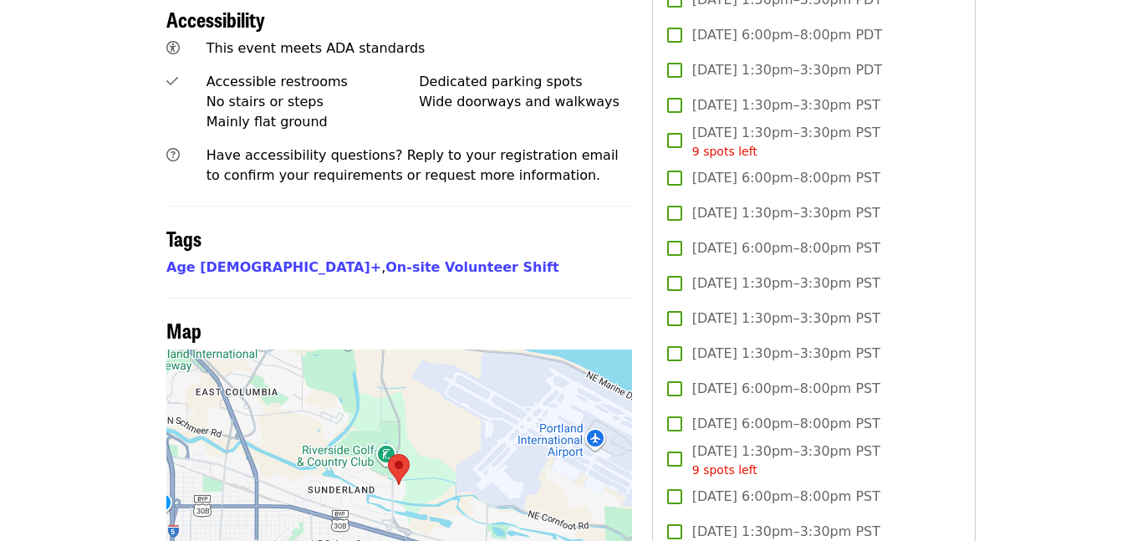
click at [801, 344] on span "[DATE] 1:30pm–3:30pm PST" at bounding box center [786, 354] width 188 height 20
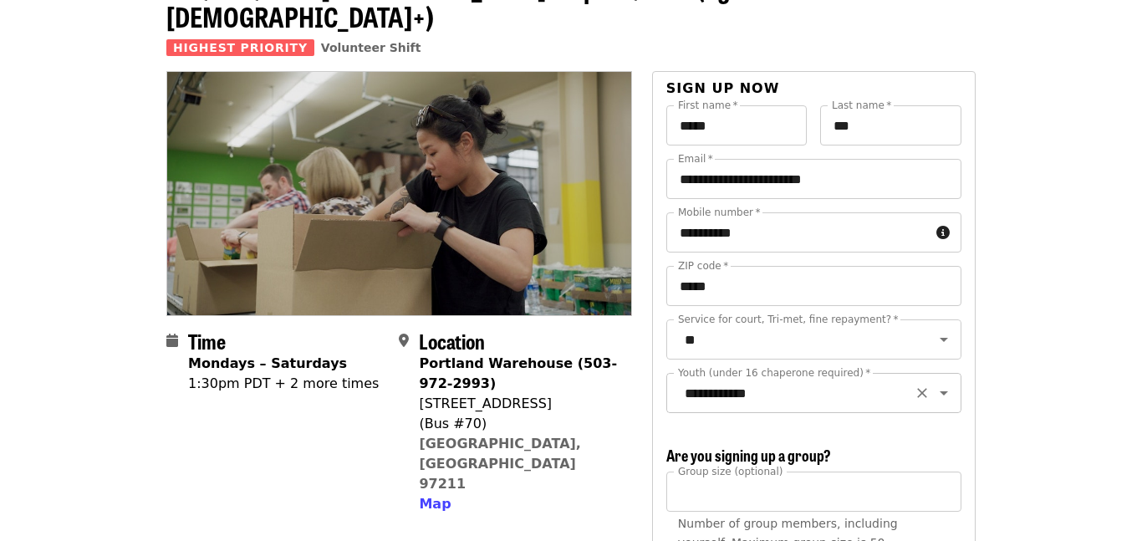
scroll to position [114, 0]
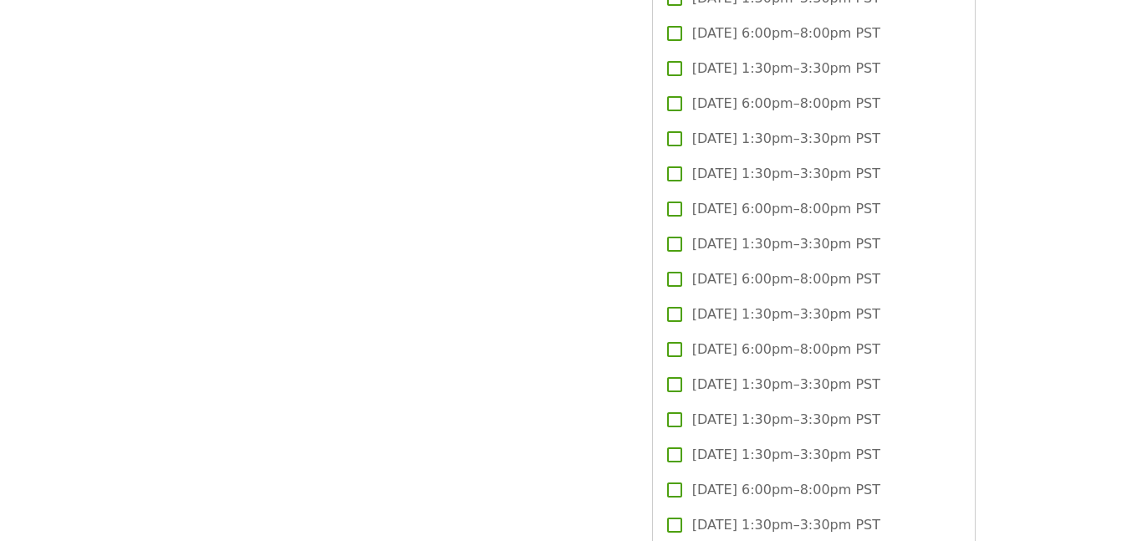
scroll to position [2809, 0]
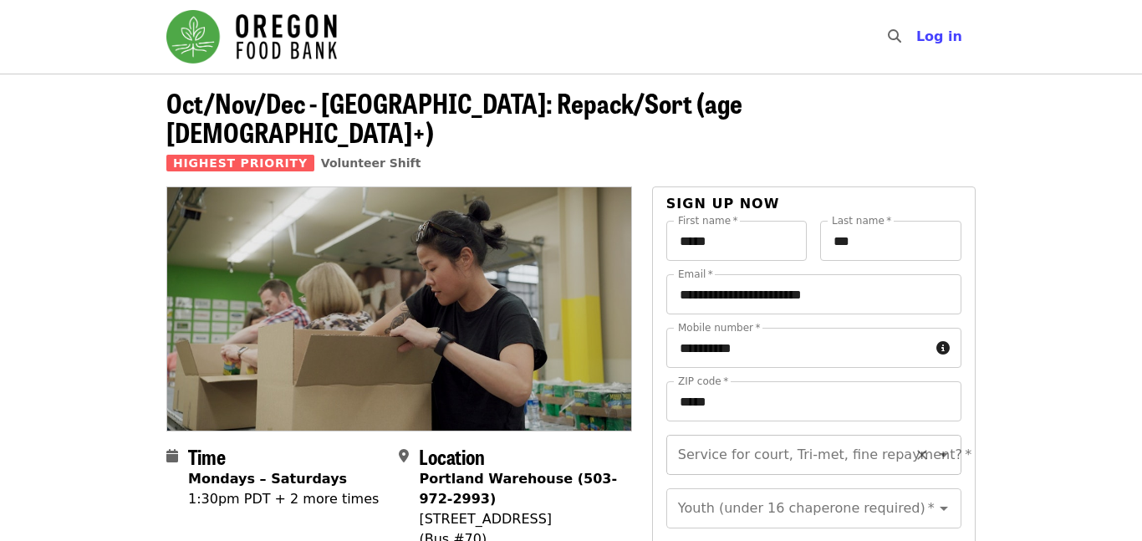
click at [736, 439] on input "Service for court, Tri-met, fine repayment?   *" at bounding box center [792, 455] width 227 height 32
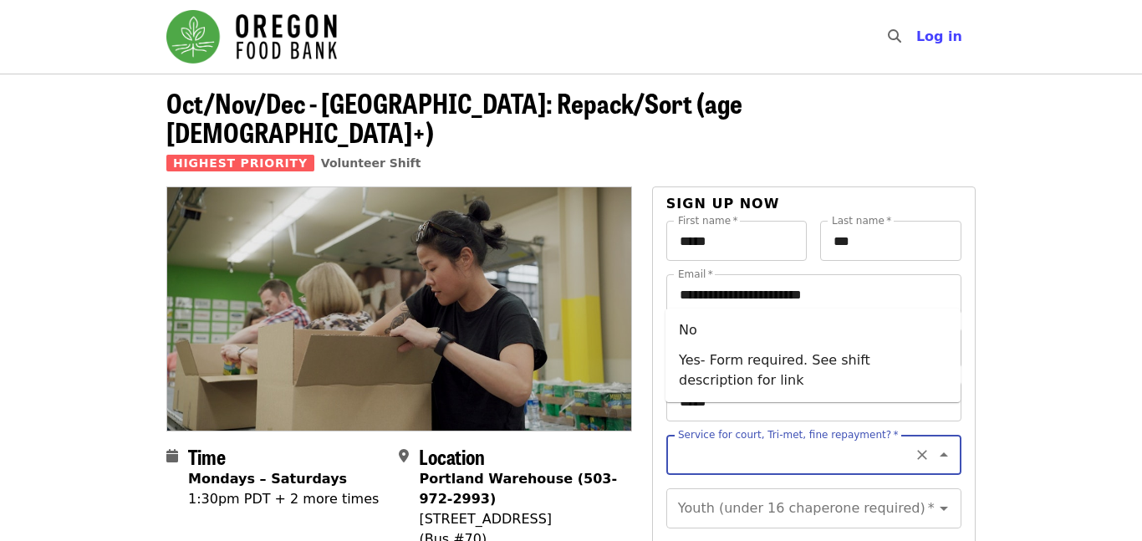
click at [939, 445] on icon "Close" at bounding box center [944, 455] width 20 height 20
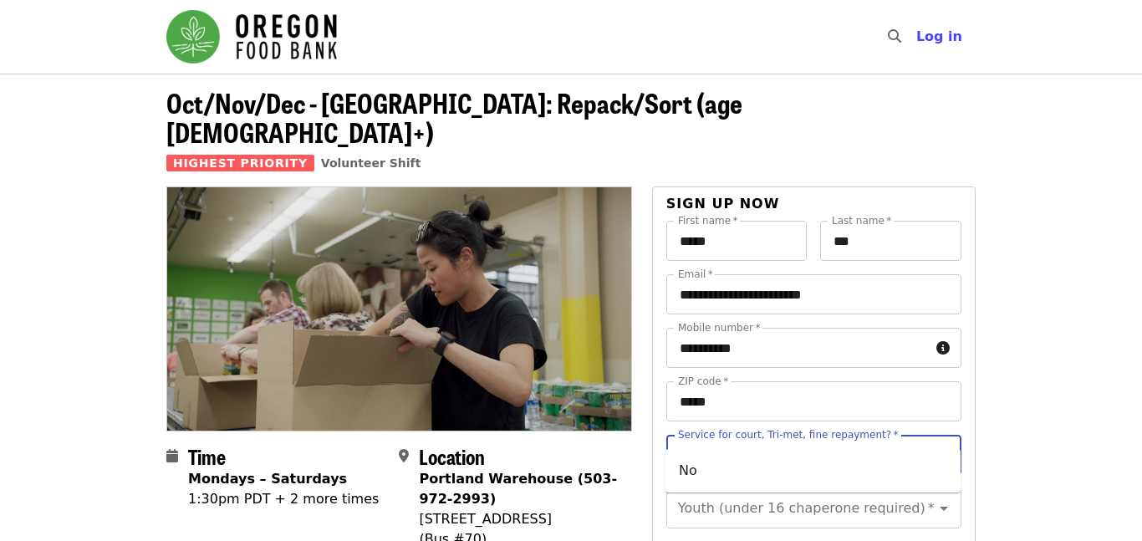
click at [868, 467] on li "No" at bounding box center [812, 470] width 295 height 30
type input "**"
click at [830, 492] on input "Youth (under 16 chaperone required)   *" at bounding box center [792, 508] width 227 height 32
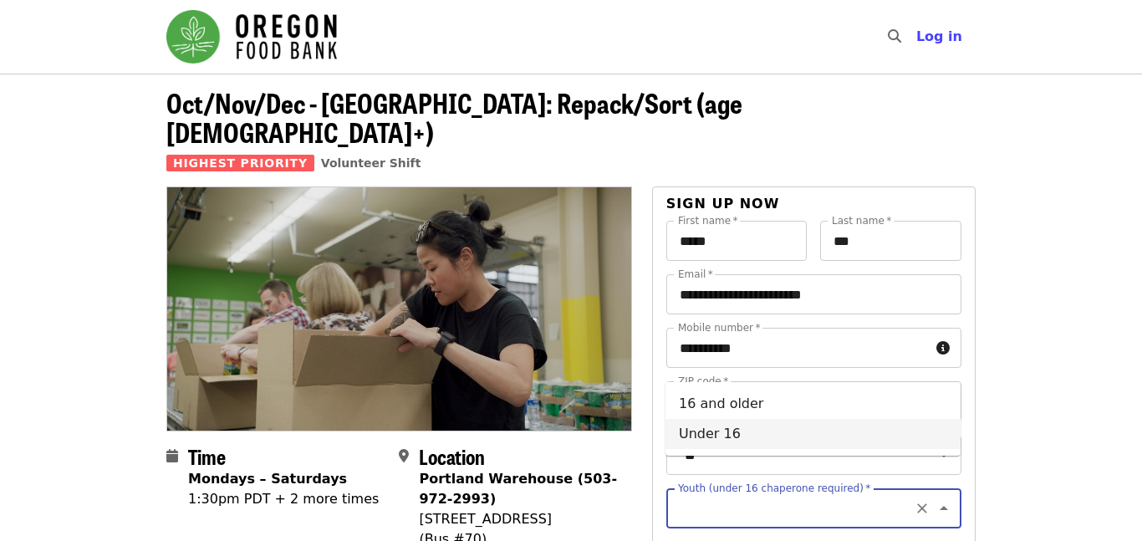
click at [939, 498] on icon "Close" at bounding box center [944, 508] width 20 height 20
click at [939, 498] on icon "Open" at bounding box center [944, 508] width 20 height 20
click at [904, 410] on li "16 and older" at bounding box center [812, 404] width 295 height 30
type input "**********"
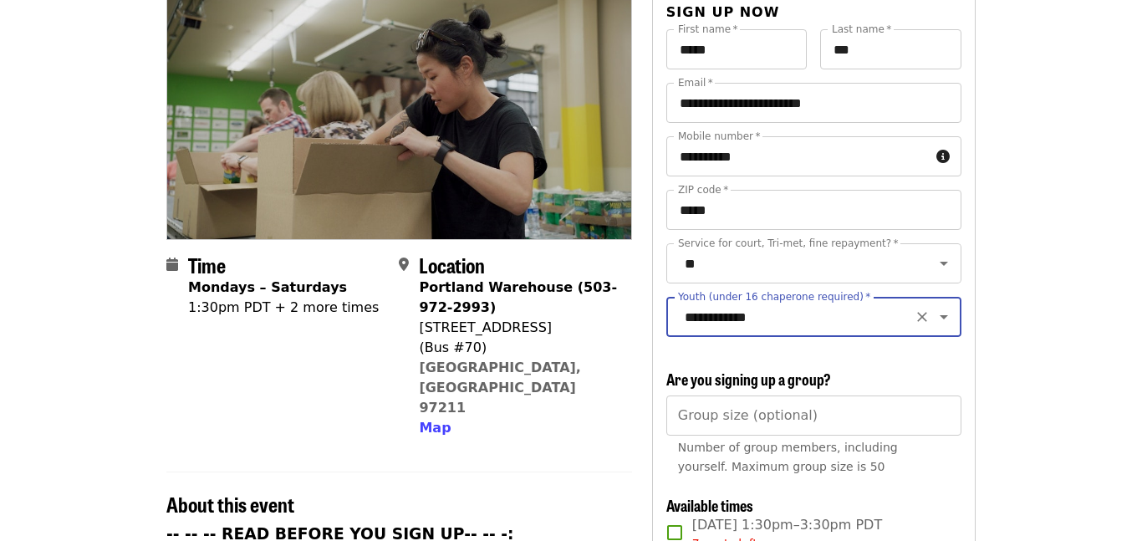
scroll to position [228, 0]
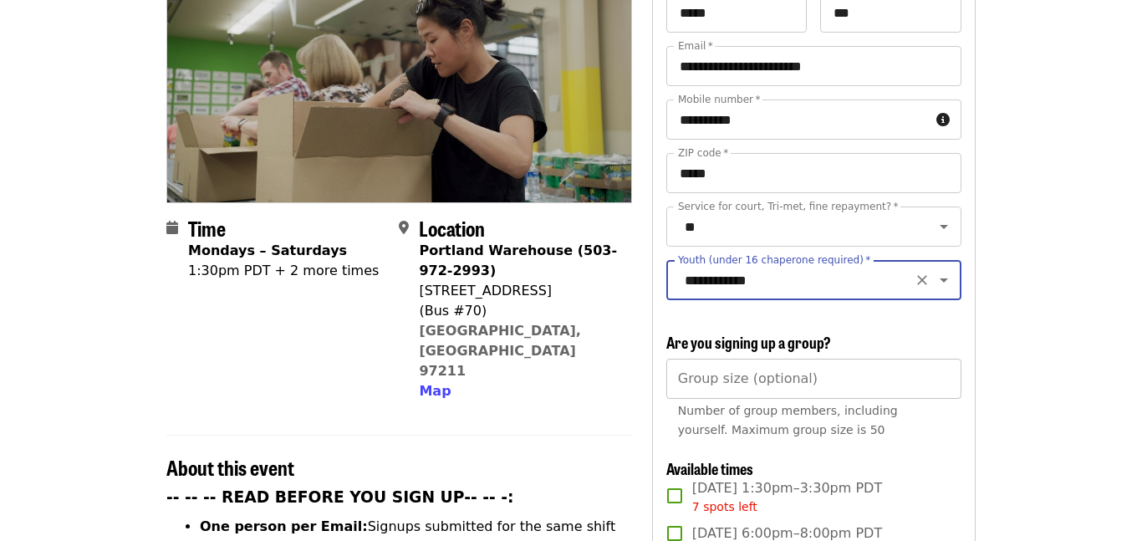
click at [820, 360] on input "Group size (optional)" at bounding box center [813, 379] width 295 height 40
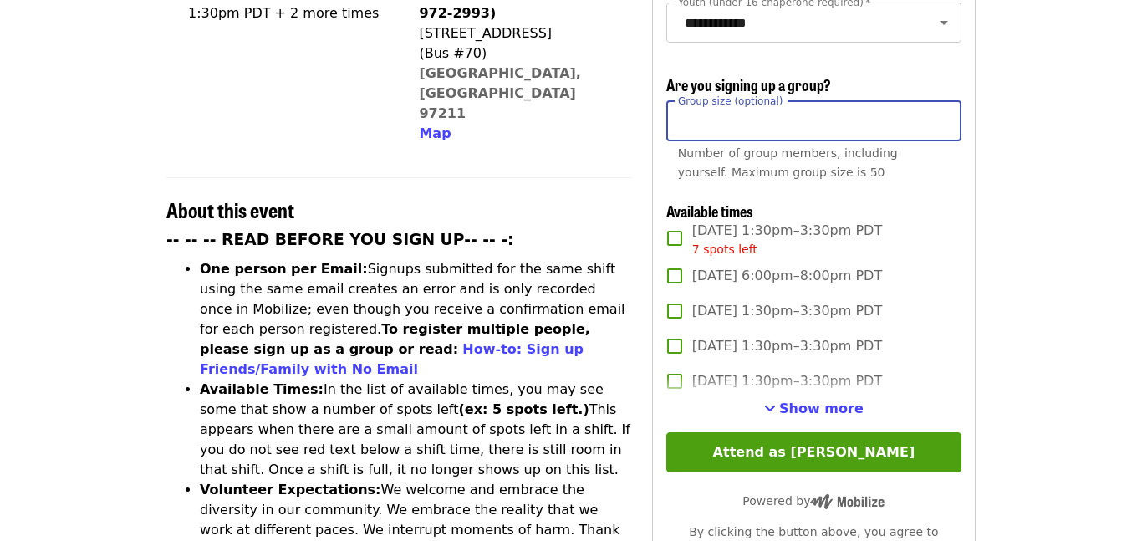
scroll to position [493, 0]
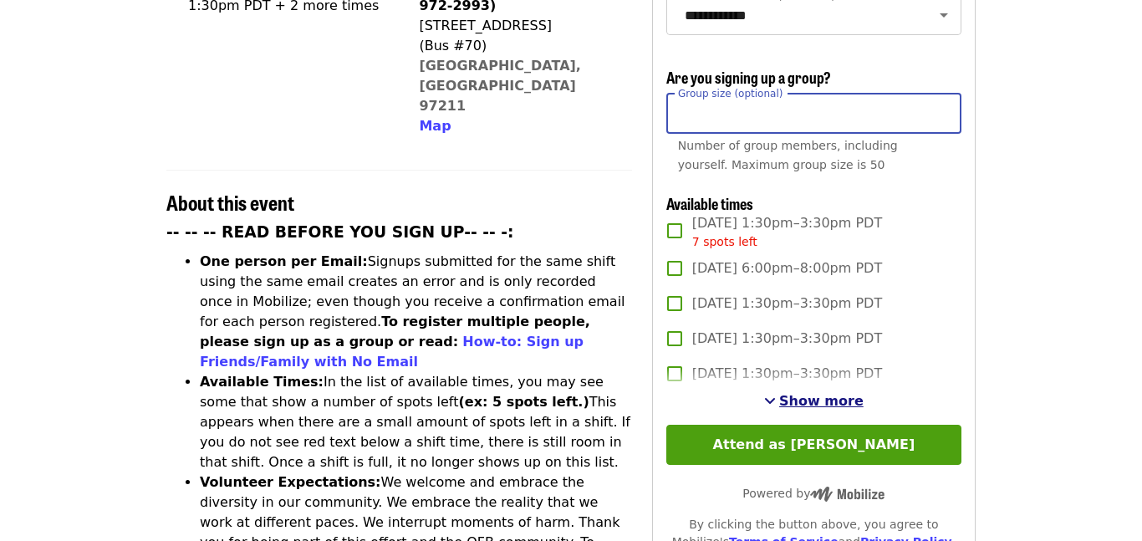
click at [785, 391] on button "Show more" at bounding box center [813, 401] width 99 height 20
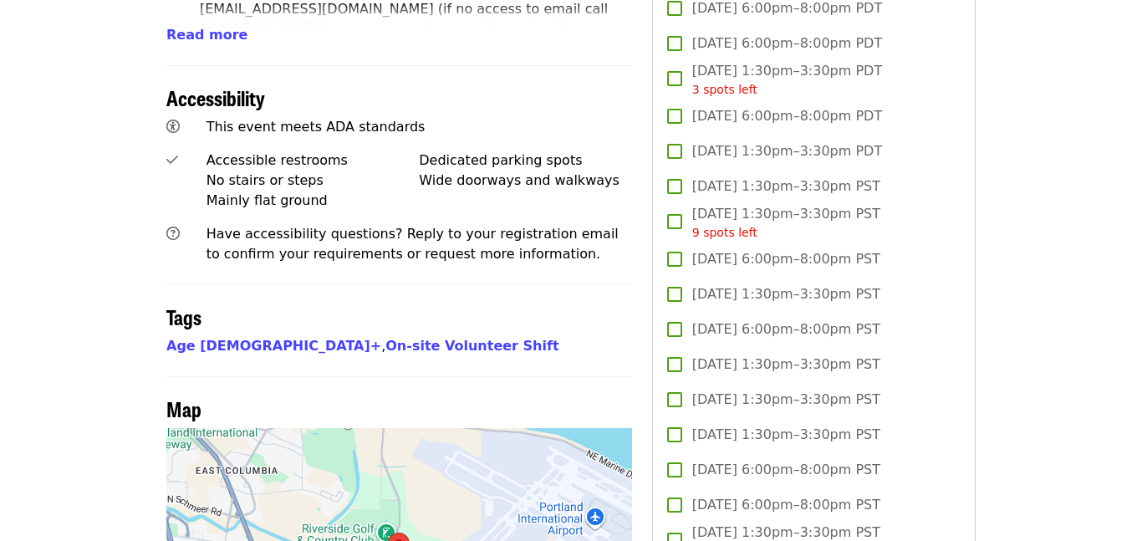
scroll to position [1117, 0]
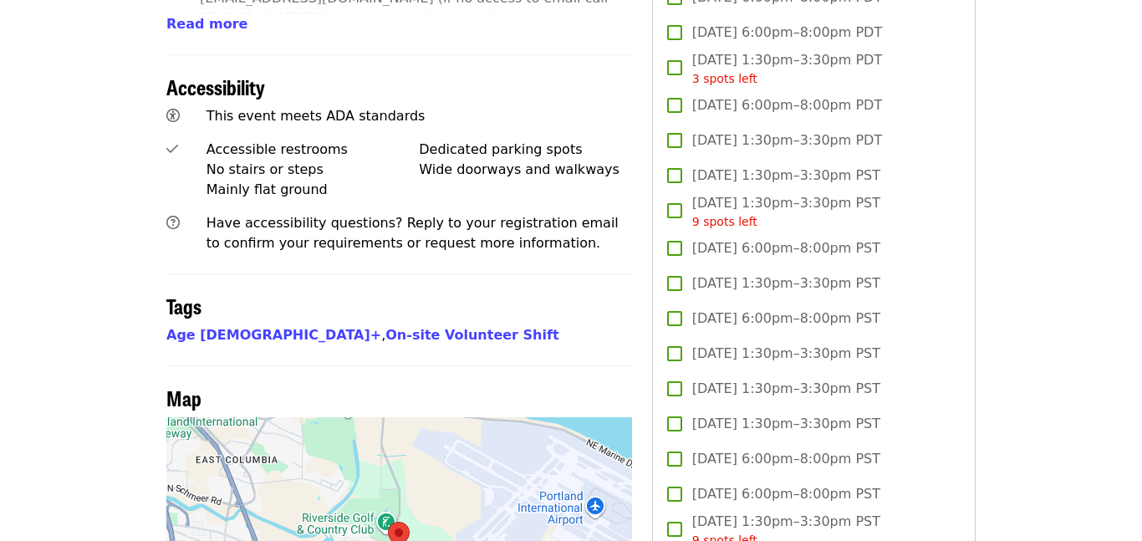
click at [802, 414] on span "[DATE] 1:30pm–3:30pm PST" at bounding box center [786, 424] width 188 height 20
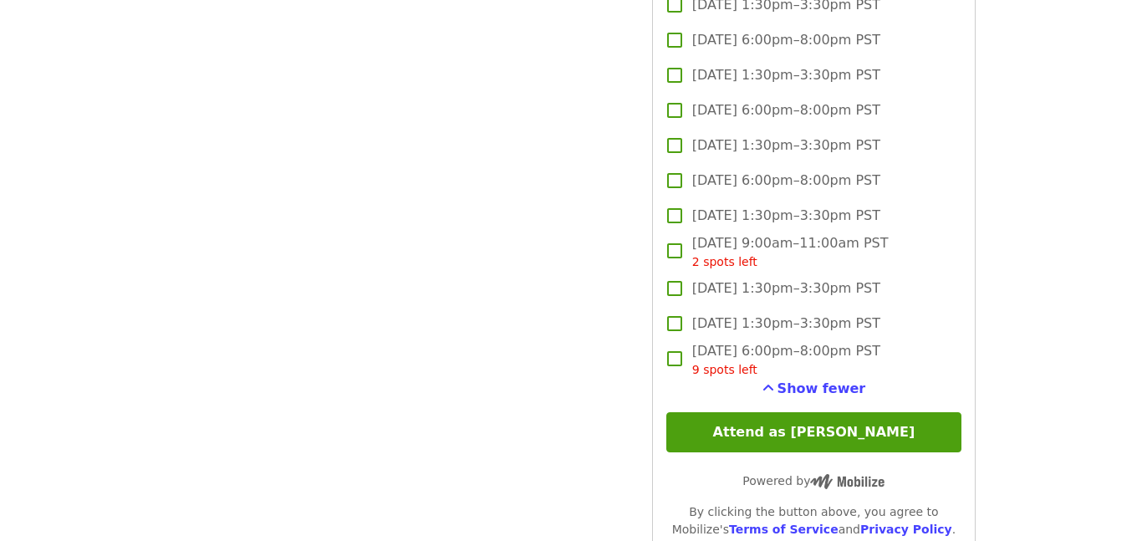
scroll to position [2634, 0]
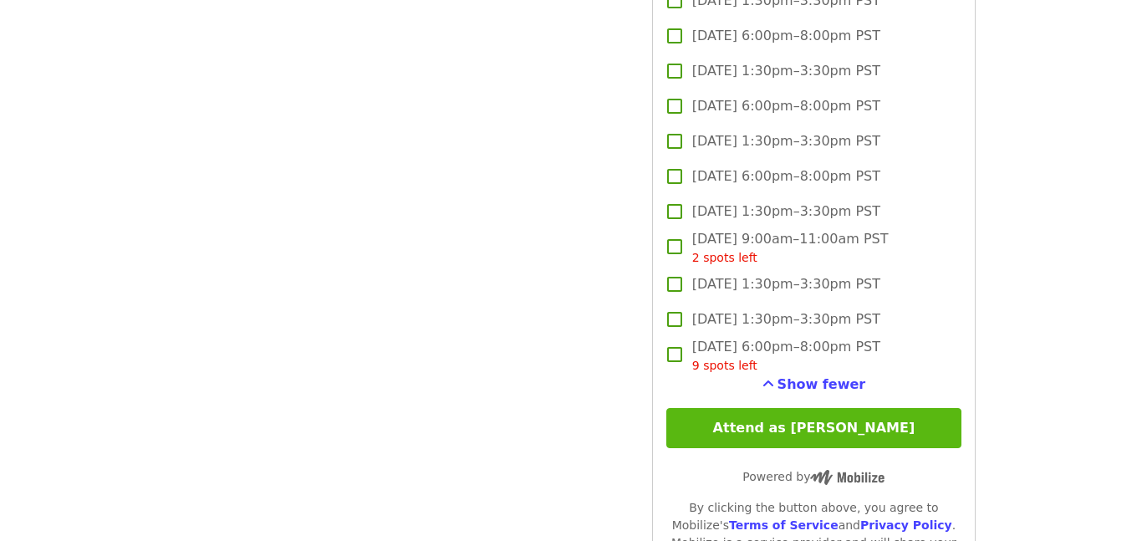
click at [795, 408] on button "Attend as [PERSON_NAME]" at bounding box center [813, 428] width 295 height 40
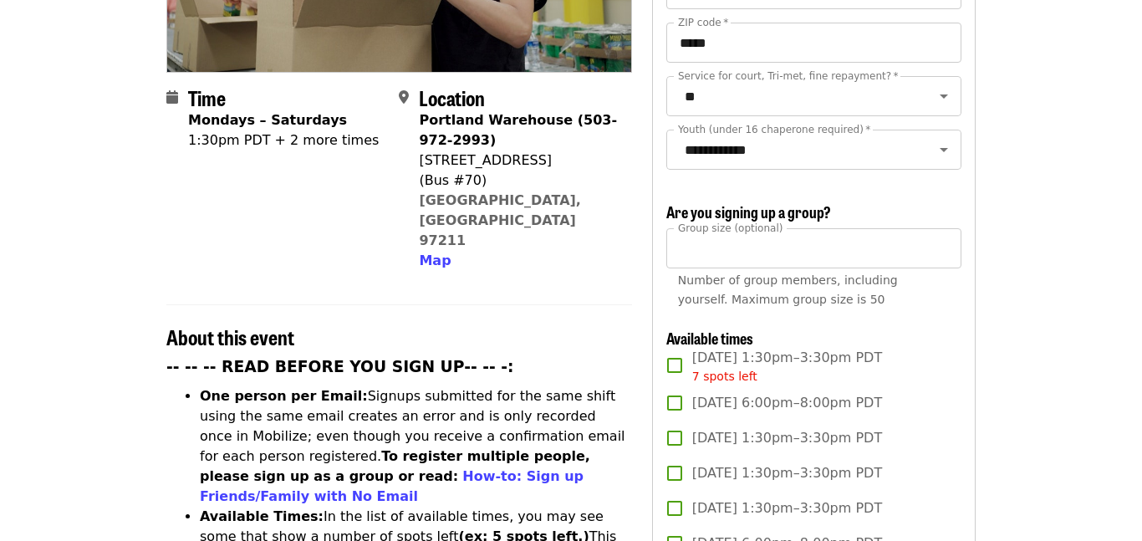
scroll to position [350, 0]
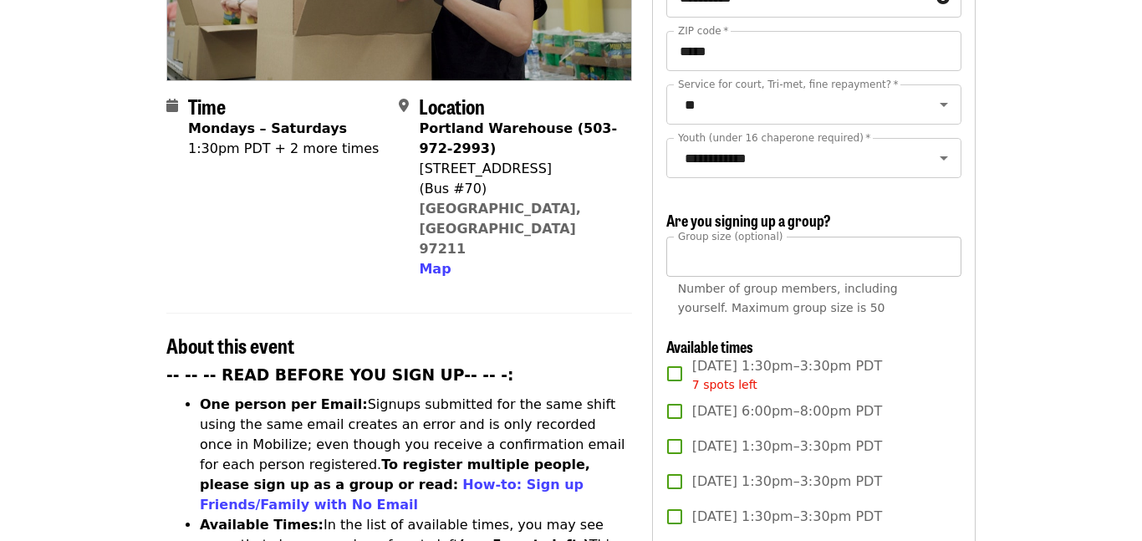
click at [750, 237] on input "**" at bounding box center [813, 257] width 295 height 40
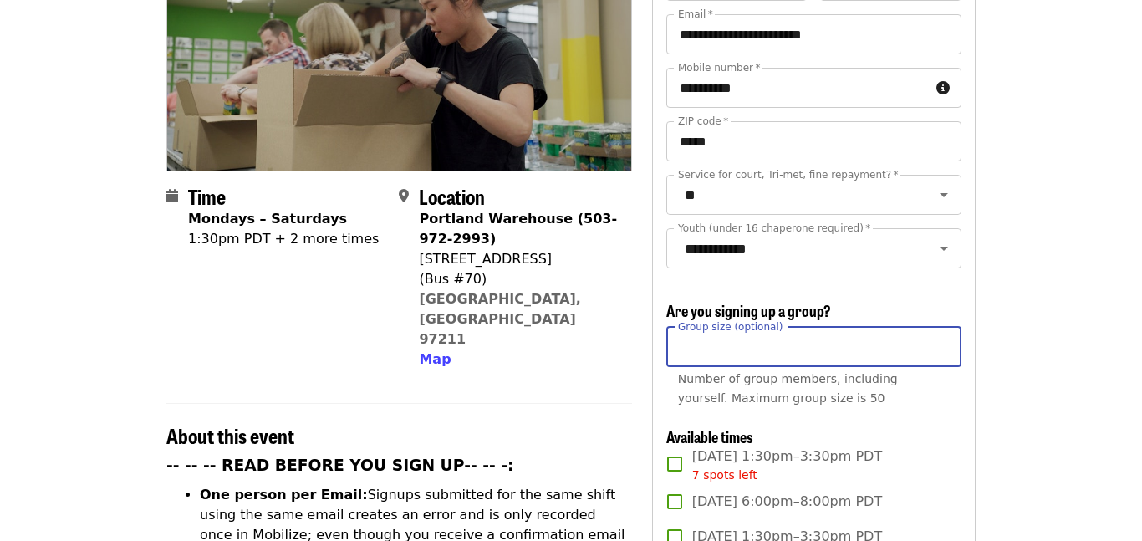
scroll to position [257, 0]
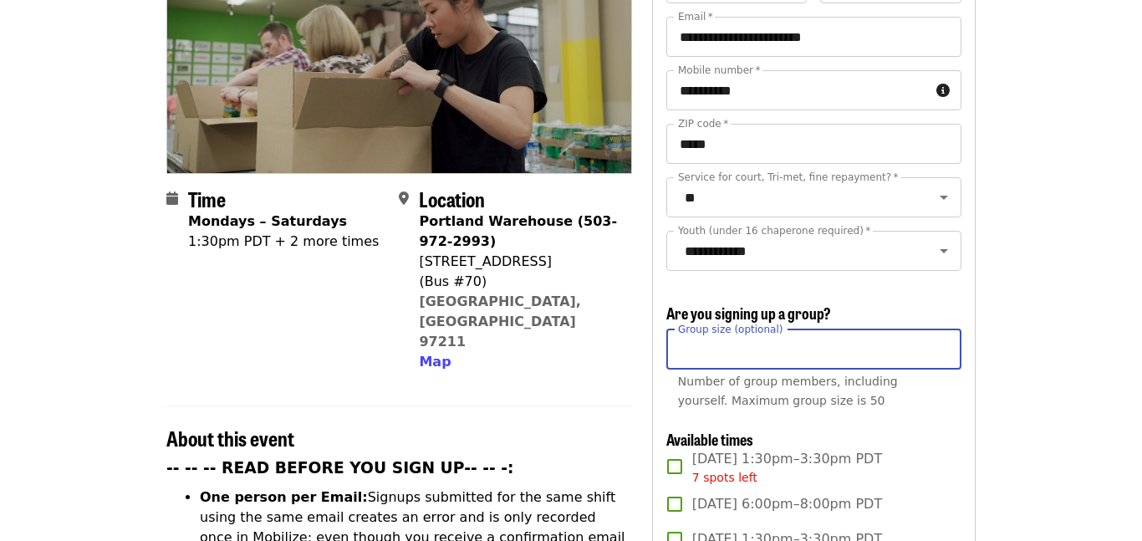
type input "*"
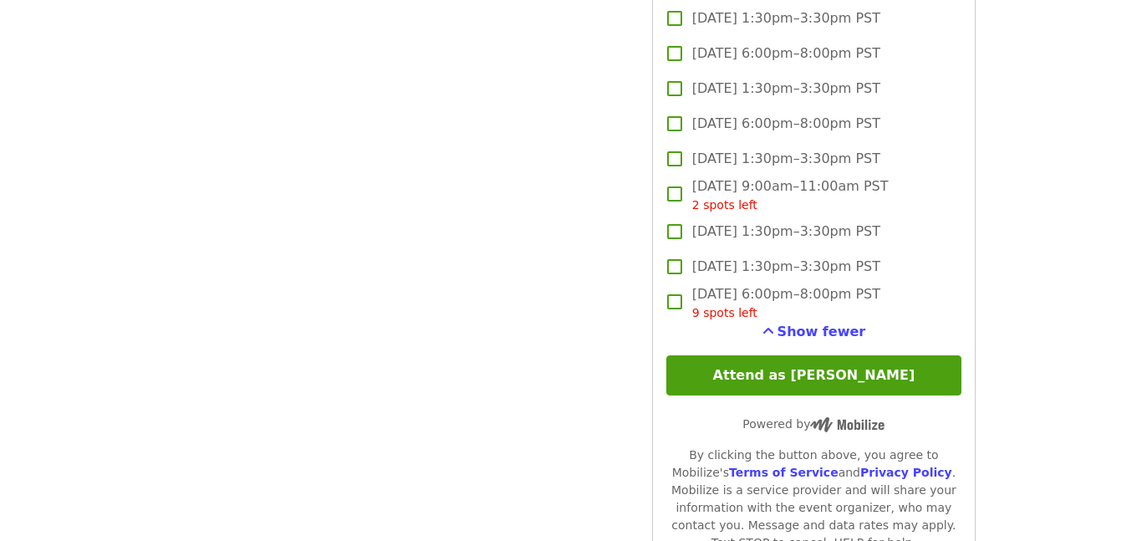
scroll to position [2695, 0]
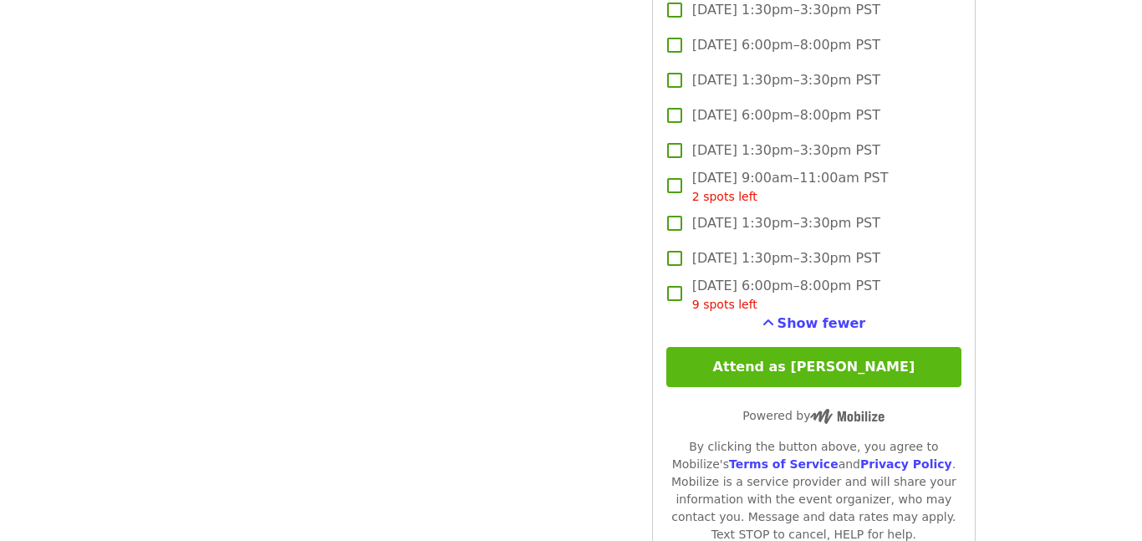
type input "**"
click at [800, 347] on button "Attend as [PERSON_NAME]" at bounding box center [813, 367] width 295 height 40
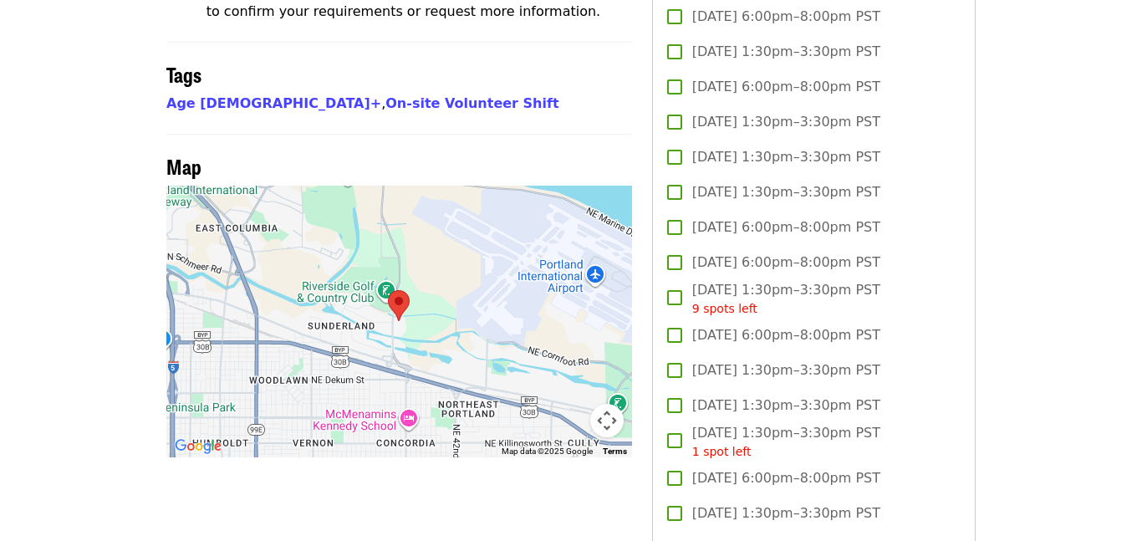
scroll to position [1345, 0]
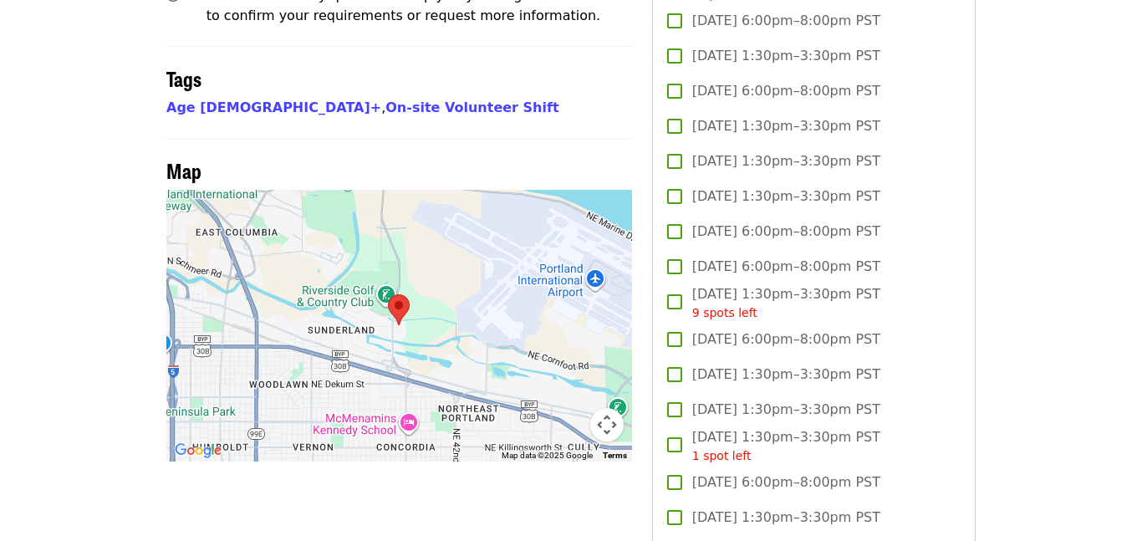
click at [785, 186] on span "[DATE] 1:30pm–3:30pm PST" at bounding box center [786, 196] width 188 height 20
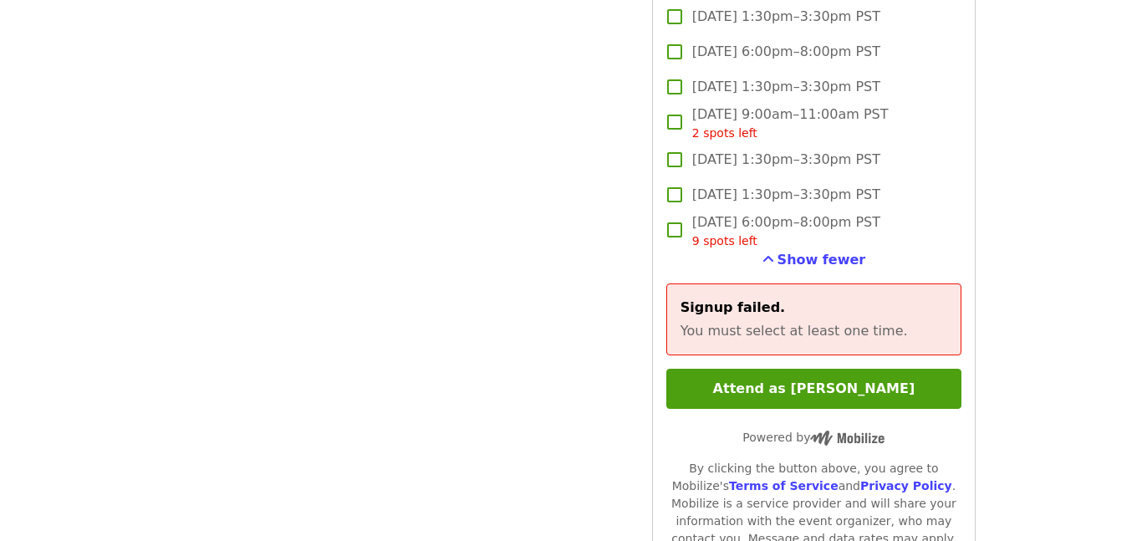
scroll to position [2703, 0]
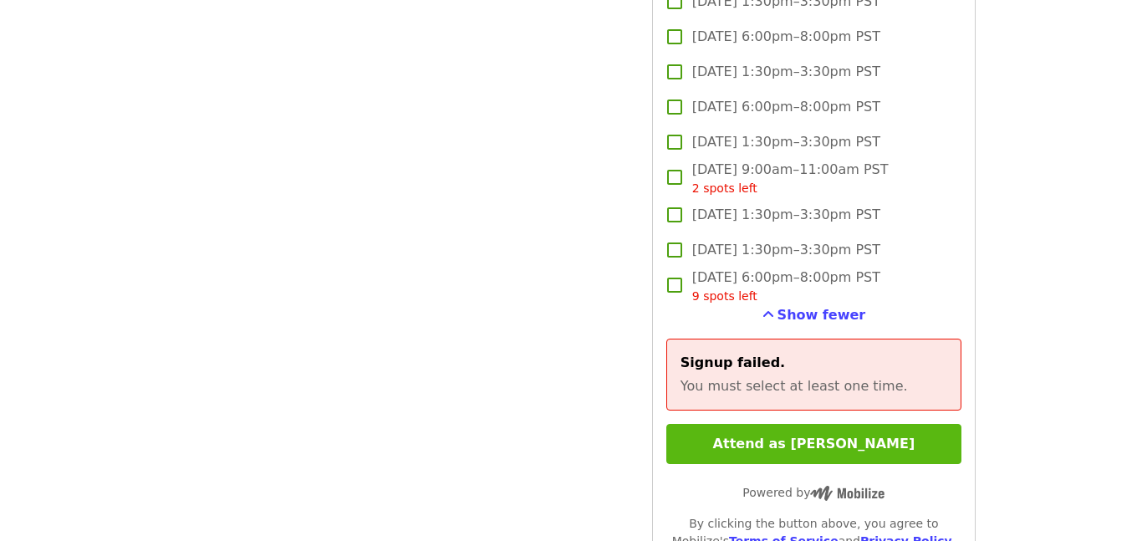
click at [864, 424] on button "Attend as [PERSON_NAME]" at bounding box center [813, 444] width 295 height 40
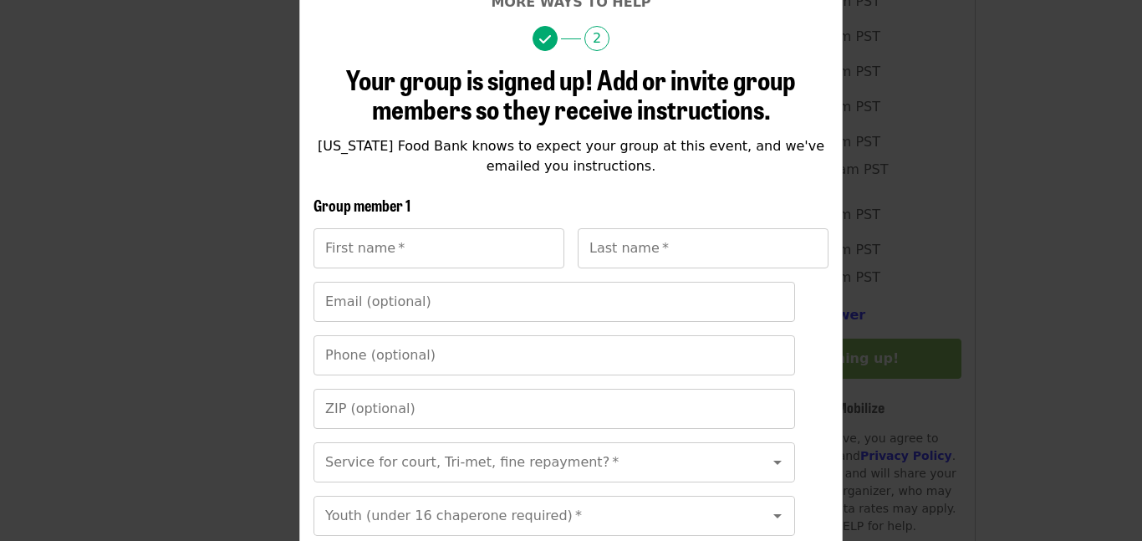
scroll to position [152, 0]
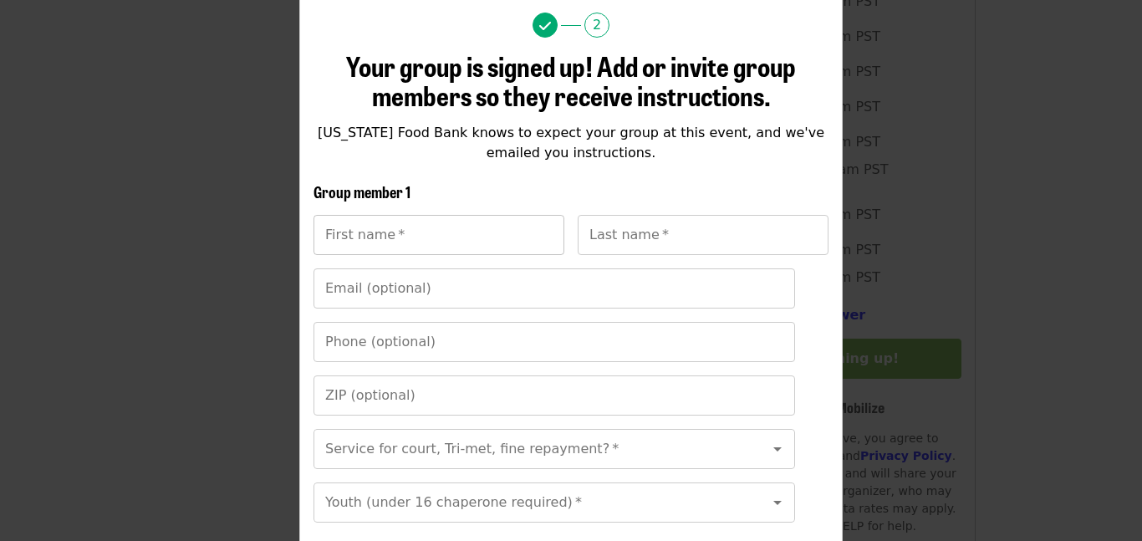
click at [517, 236] on input "First name   *" at bounding box center [438, 235] width 251 height 40
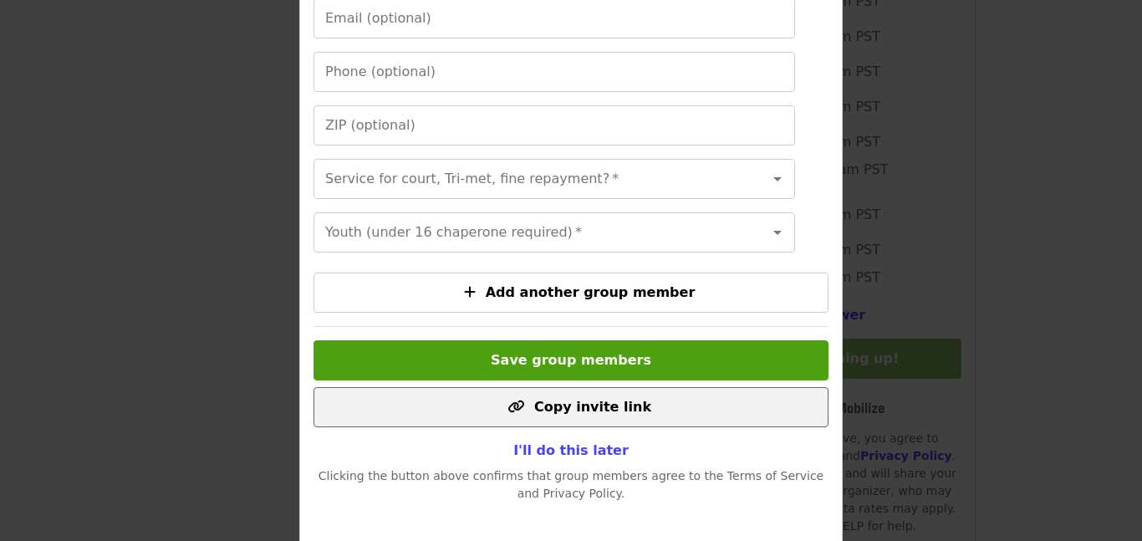
scroll to position [421, 0]
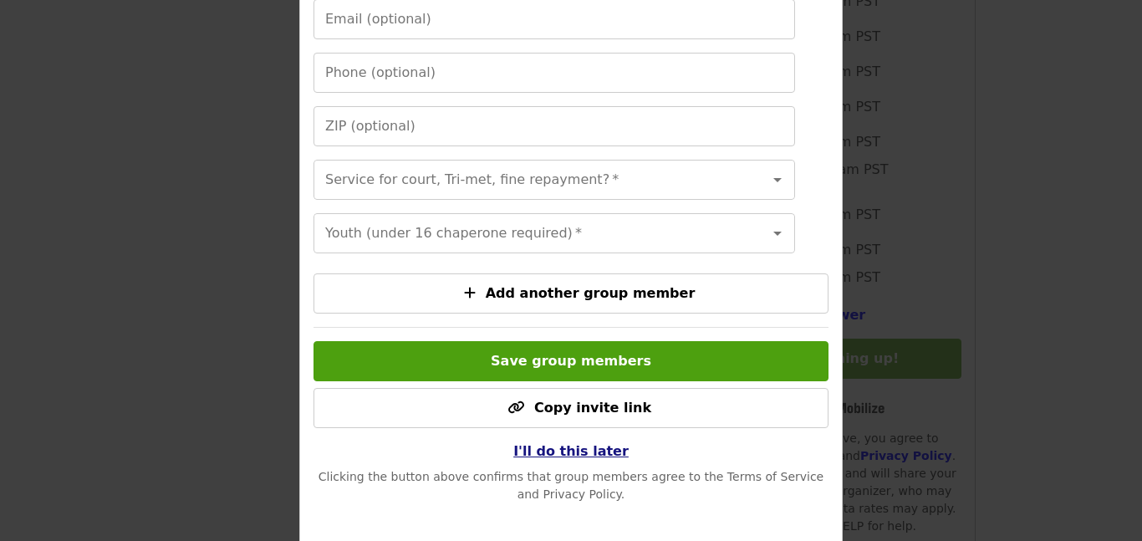
click at [589, 445] on span "I'll do this later" at bounding box center [570, 451] width 115 height 16
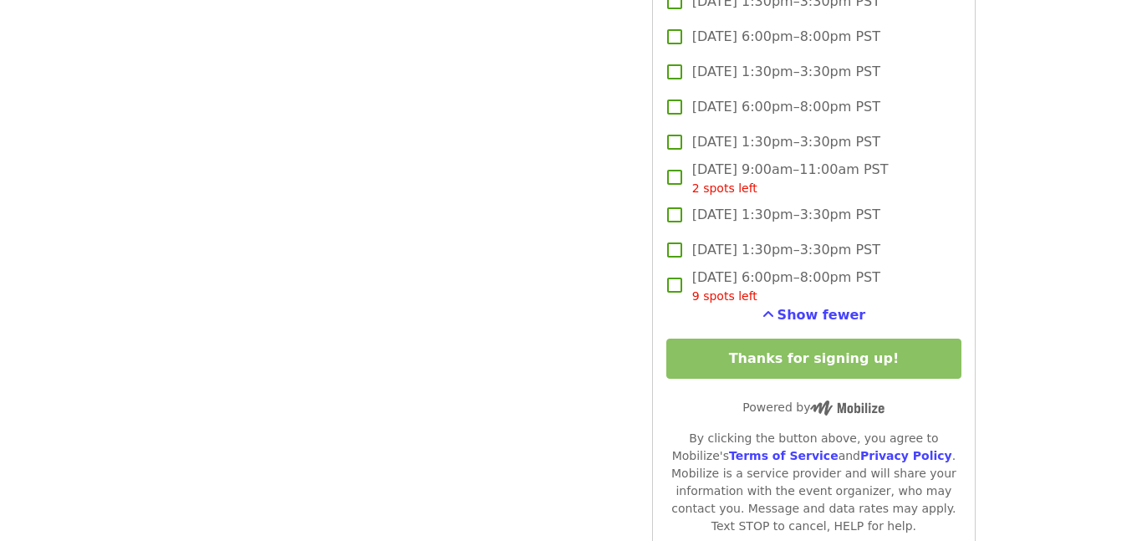
scroll to position [0, 0]
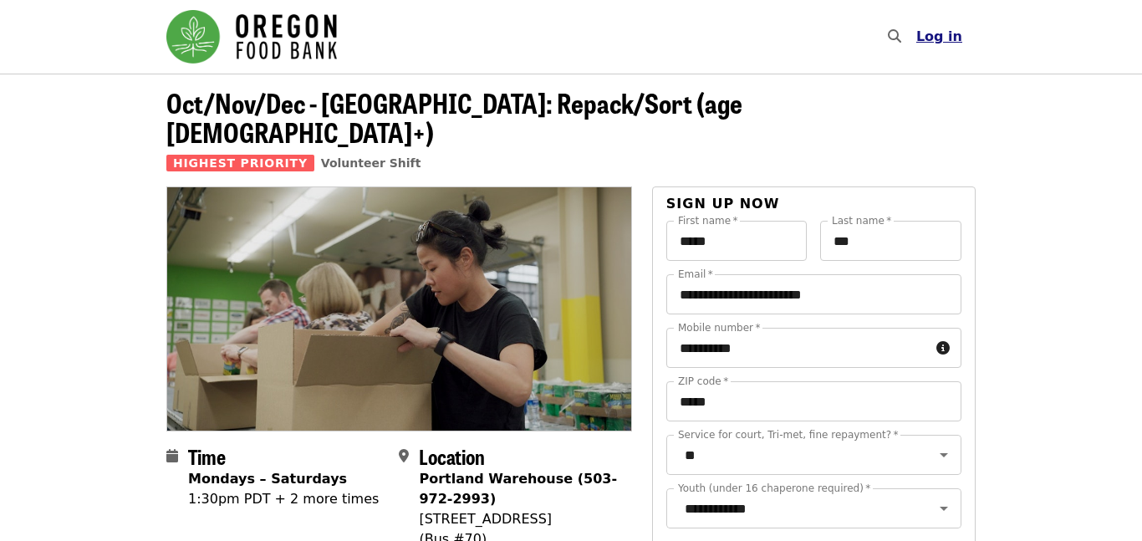
click at [956, 37] on span "Log in" at bounding box center [939, 36] width 46 height 16
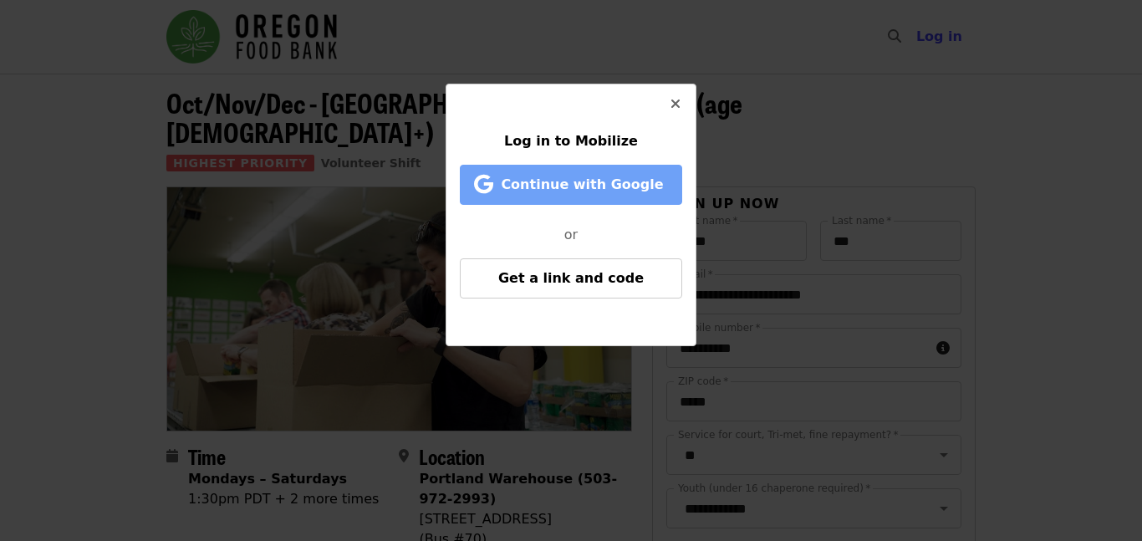
click at [597, 190] on span "Continue with Google" at bounding box center [582, 184] width 162 height 16
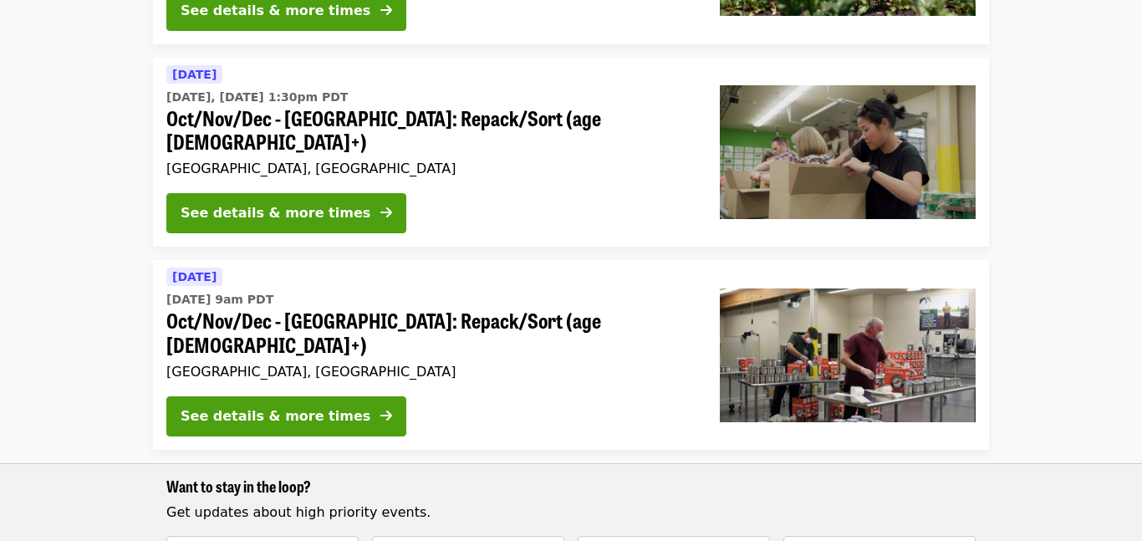
scroll to position [338, 0]
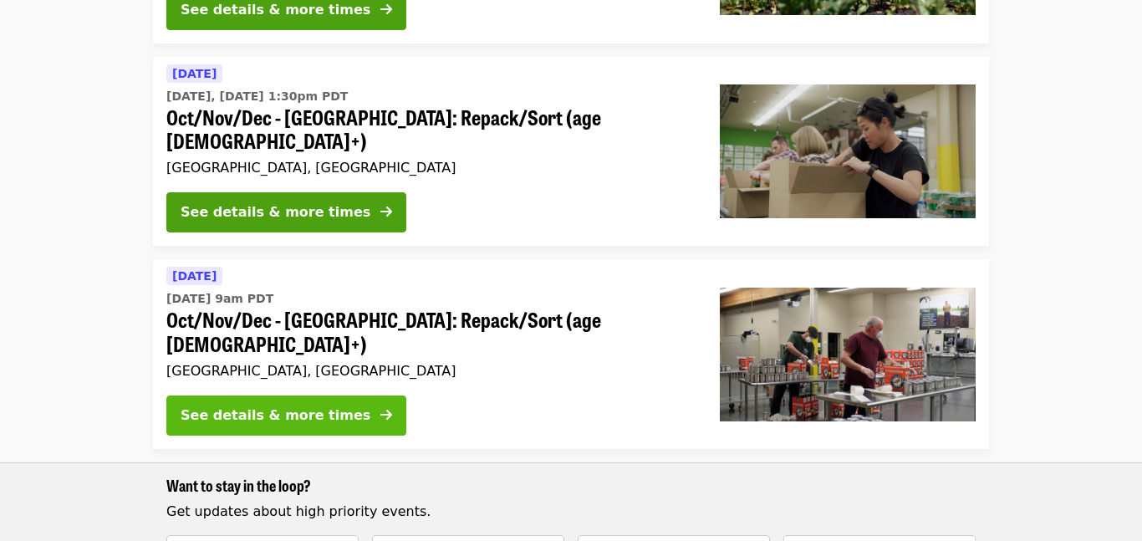
click at [282, 405] on div "See details & more times" at bounding box center [276, 415] width 190 height 20
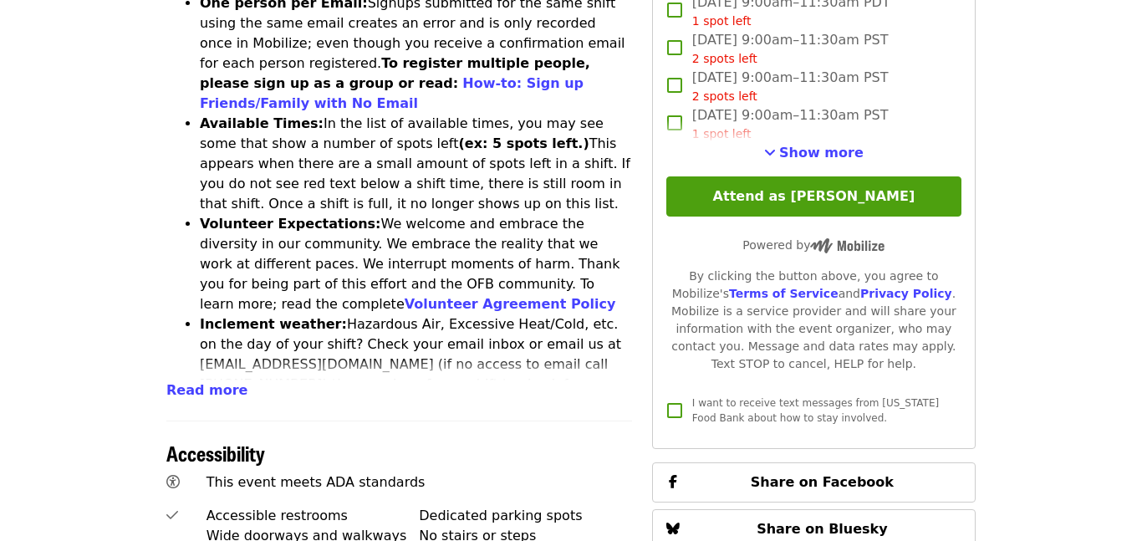
scroll to position [767, 0]
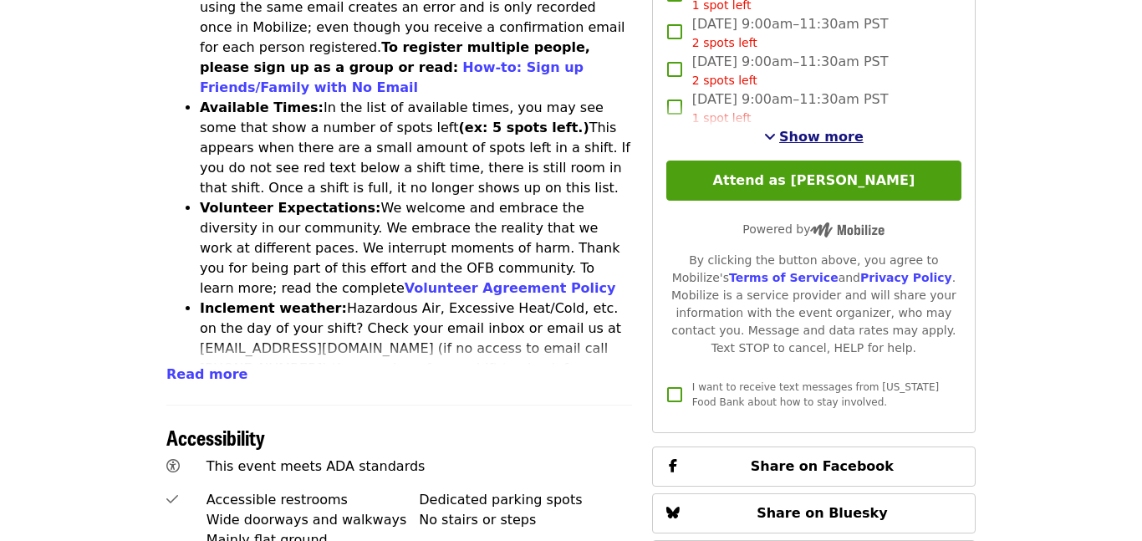
click at [821, 129] on span "Show more" at bounding box center [821, 137] width 84 height 16
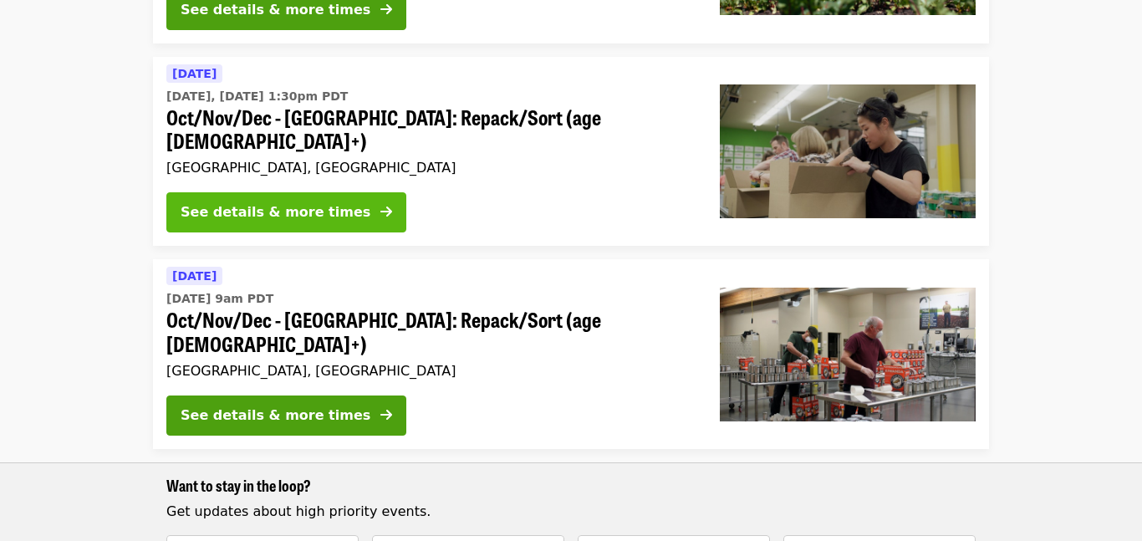
scroll to position [316, 0]
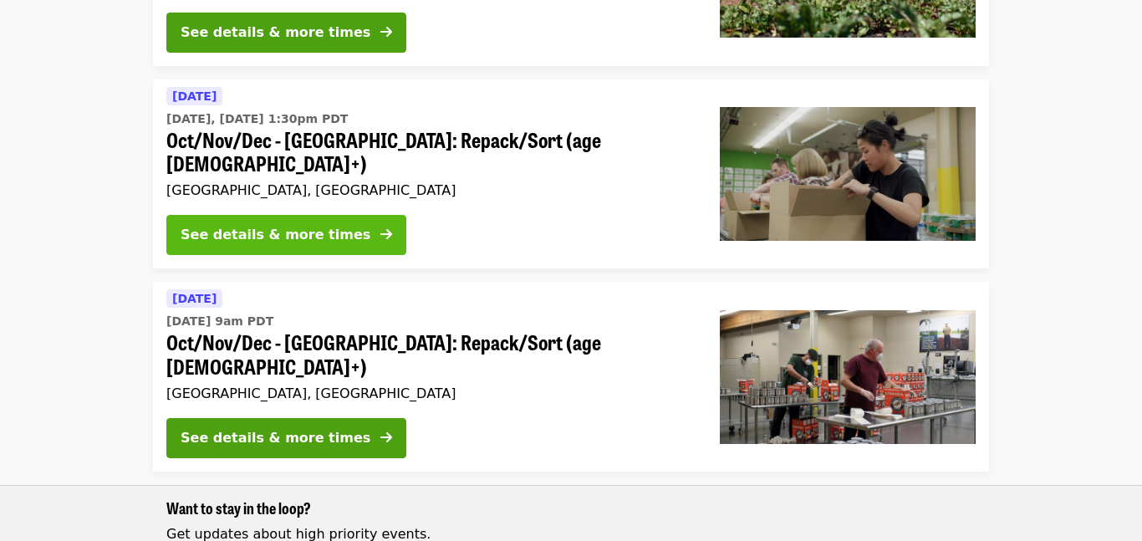
click at [293, 225] on div "See details & more times" at bounding box center [276, 235] width 190 height 20
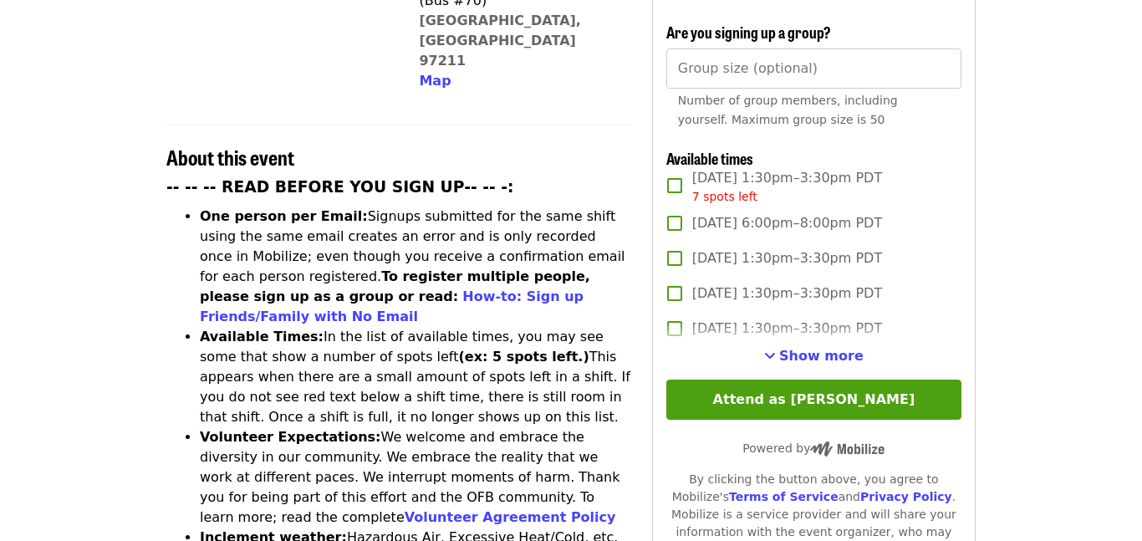
scroll to position [542, 0]
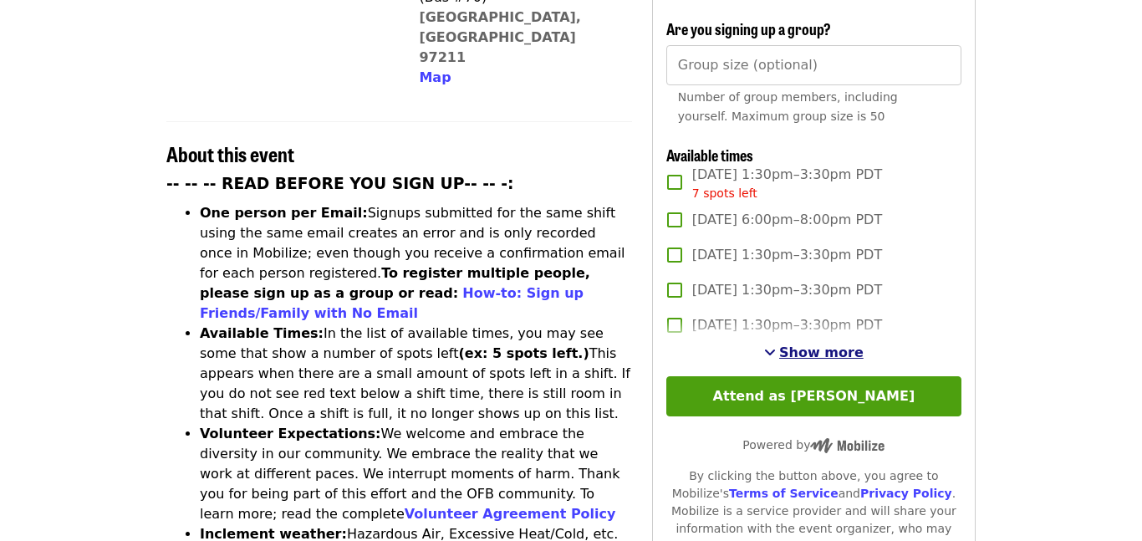
click at [818, 344] on span "Show more" at bounding box center [821, 352] width 84 height 16
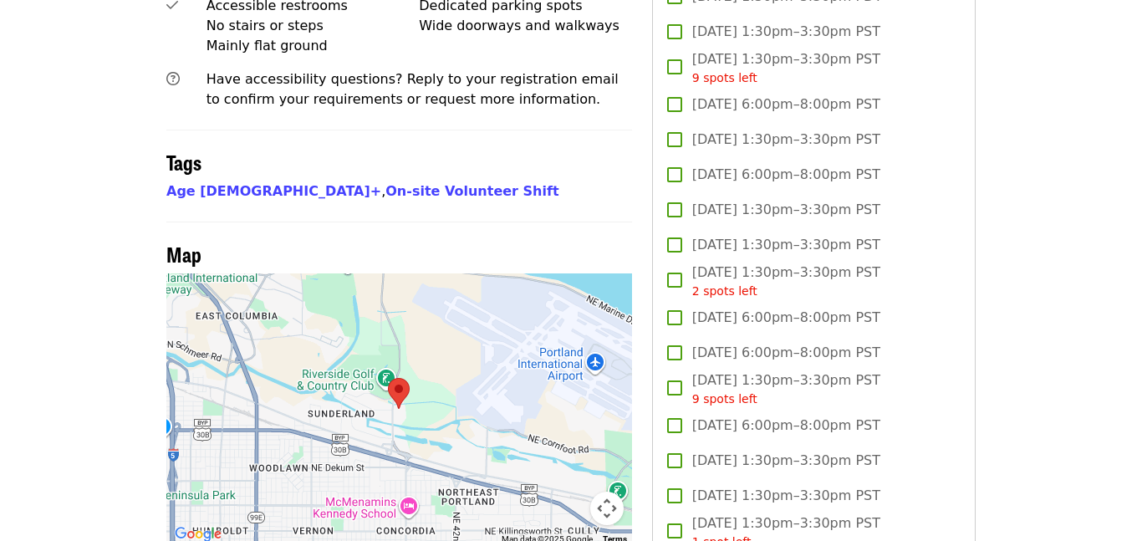
scroll to position [1150, 0]
